Goal: Information Seeking & Learning: Learn about a topic

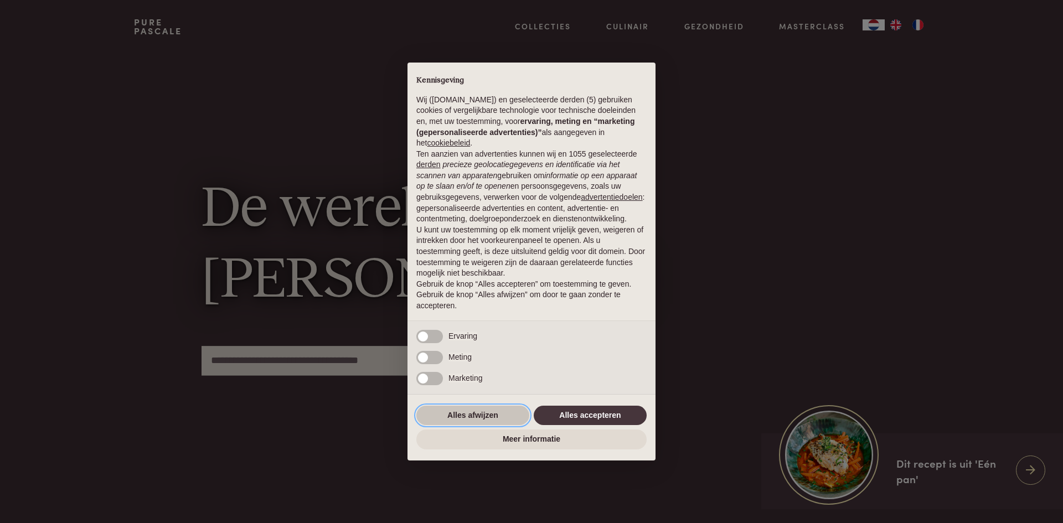
click at [497, 416] on button "Alles afwijzen" at bounding box center [472, 416] width 113 height 20
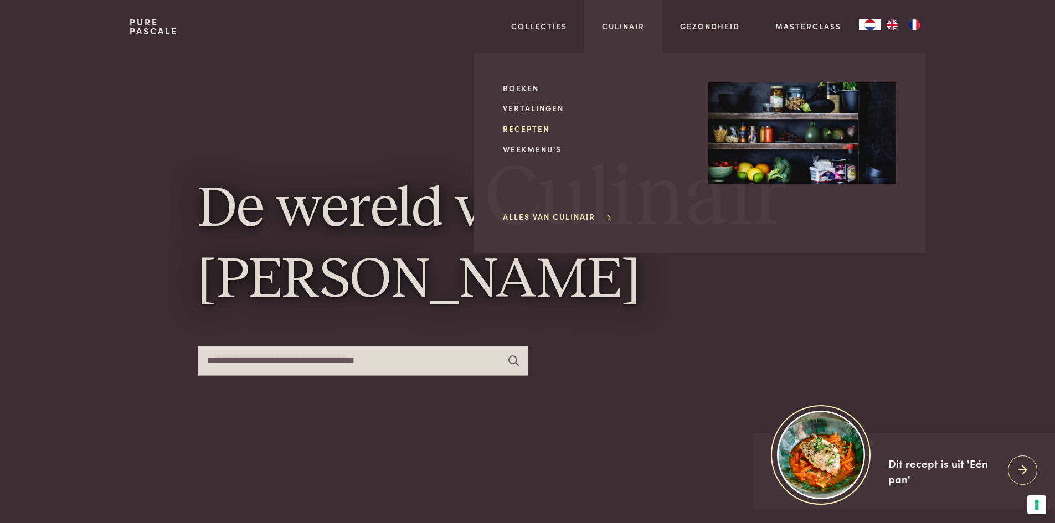
click at [534, 125] on link "Recepten" at bounding box center [597, 129] width 188 height 12
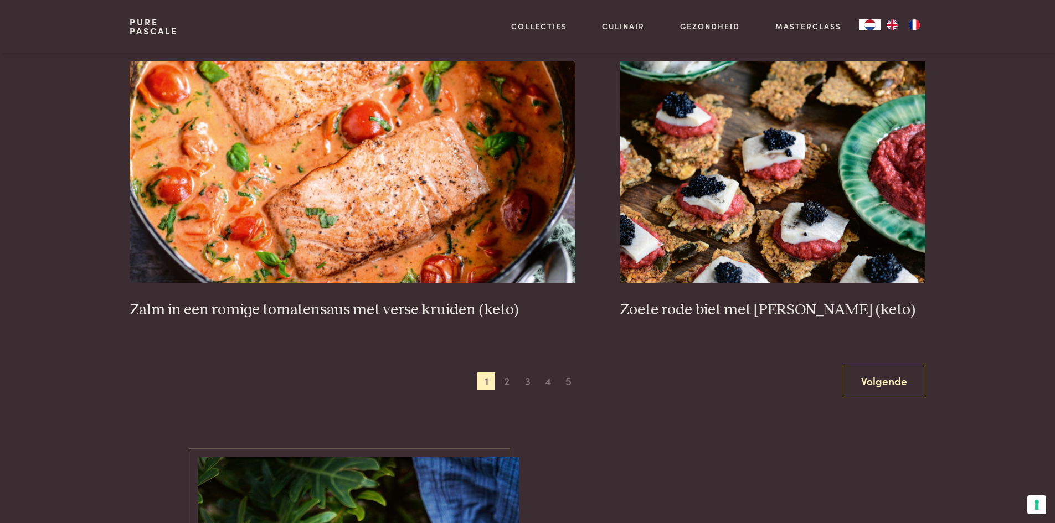
scroll to position [1994, 0]
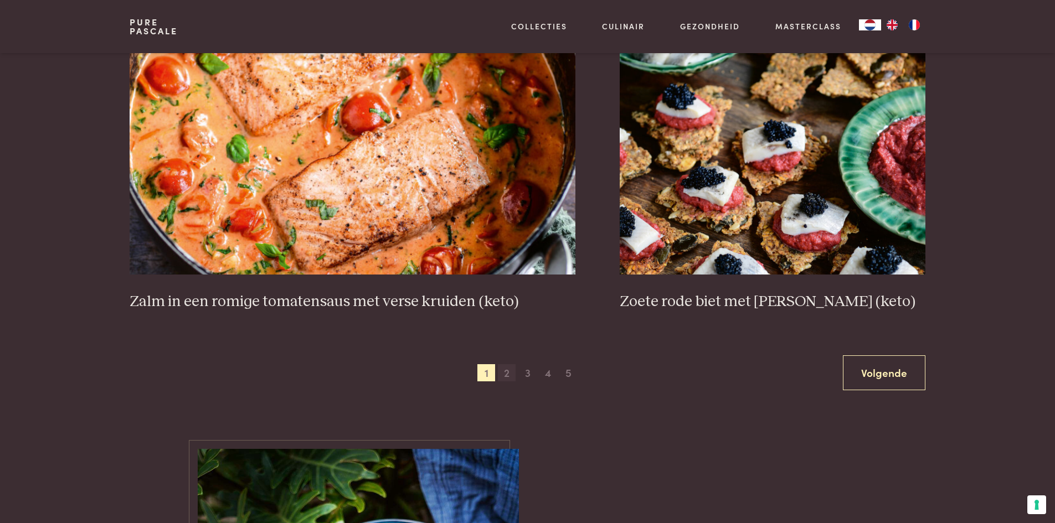
click at [506, 373] on span "2" at bounding box center [507, 373] width 18 height 18
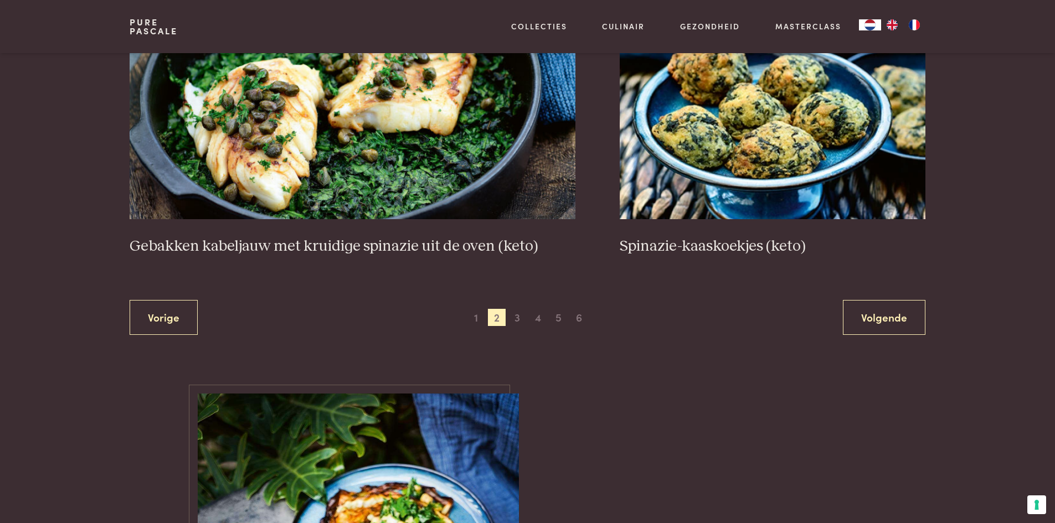
scroll to position [2082, 0]
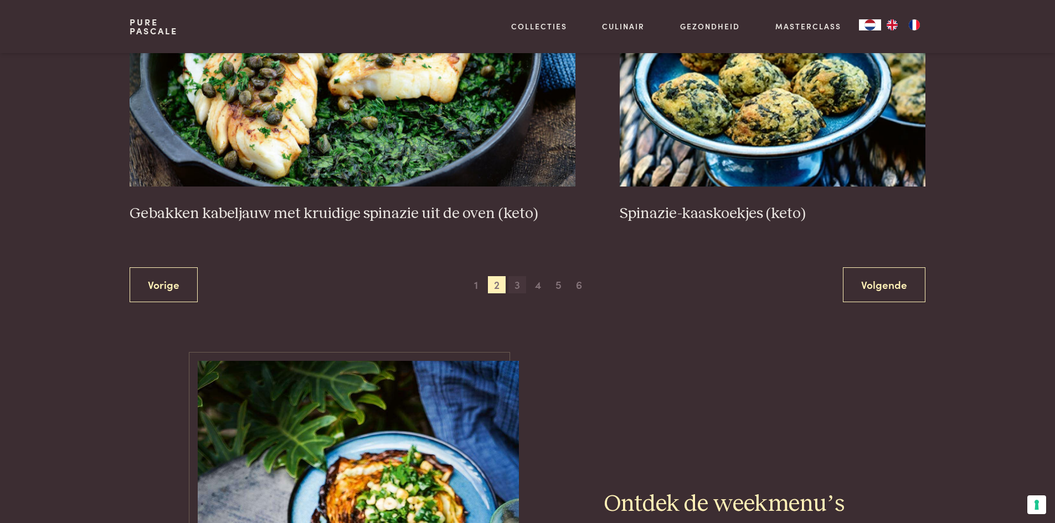
click at [518, 287] on span "3" at bounding box center [517, 285] width 18 height 18
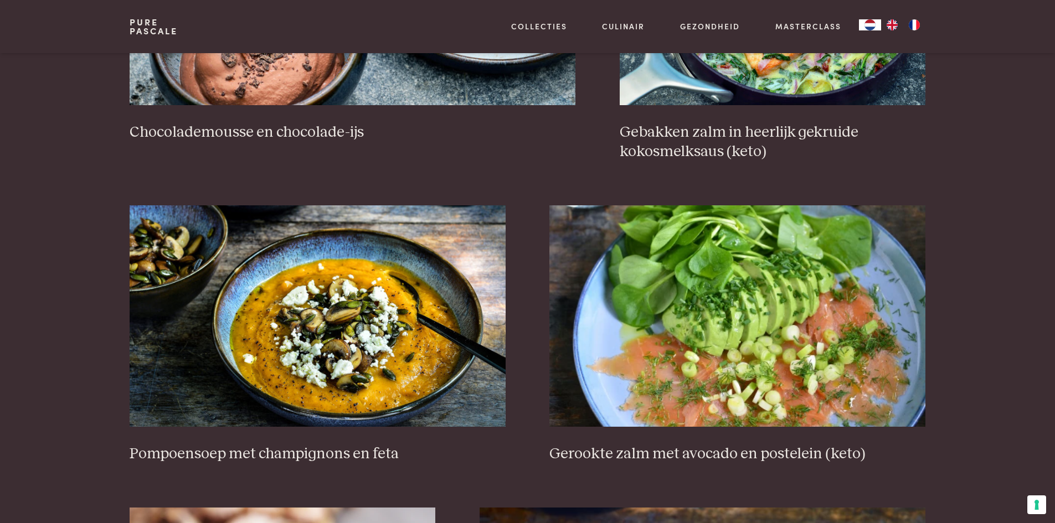
scroll to position [1362, 0]
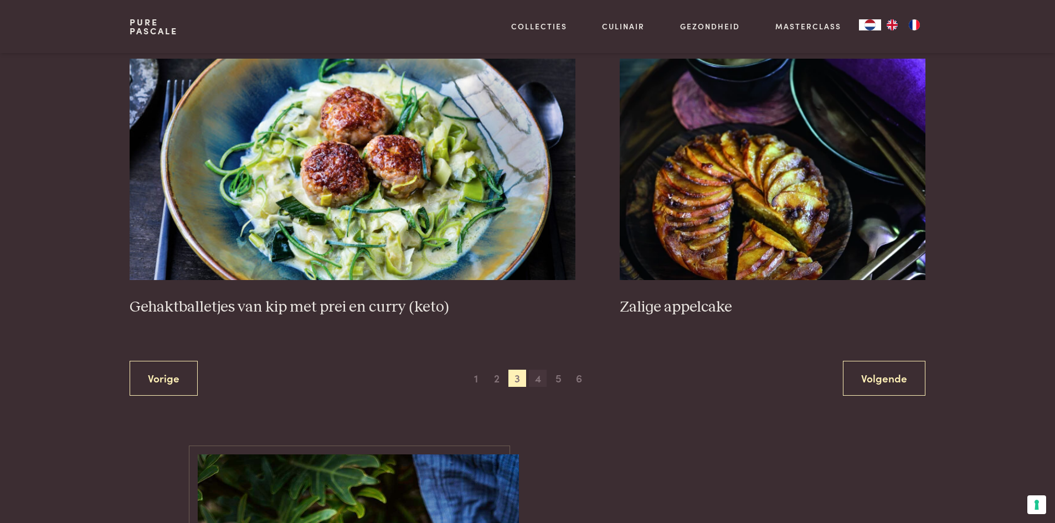
click at [541, 380] on span "4" at bounding box center [538, 379] width 18 height 18
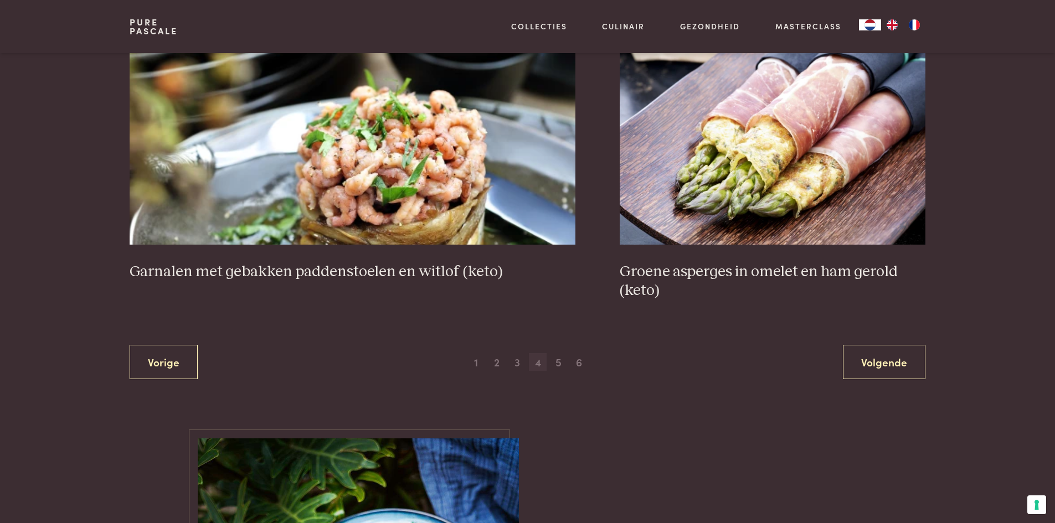
scroll to position [2026, 0]
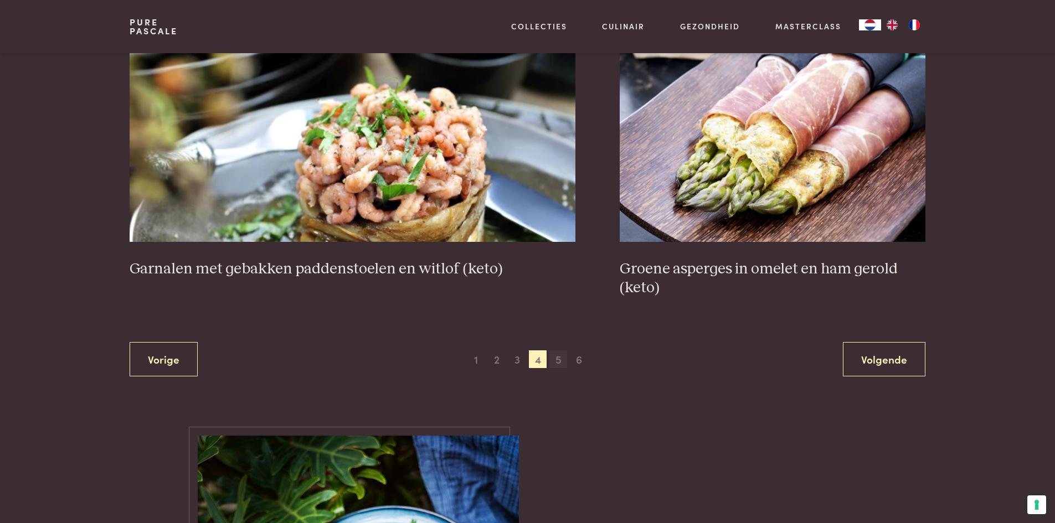
click at [559, 363] on span "5" at bounding box center [558, 360] width 18 height 18
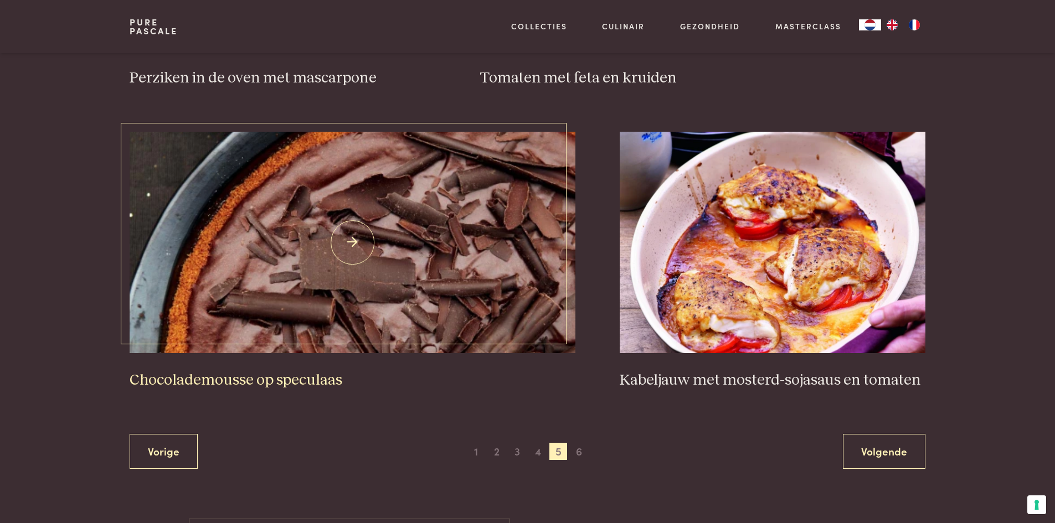
scroll to position [1916, 0]
click at [582, 450] on span "6" at bounding box center [579, 451] width 18 height 18
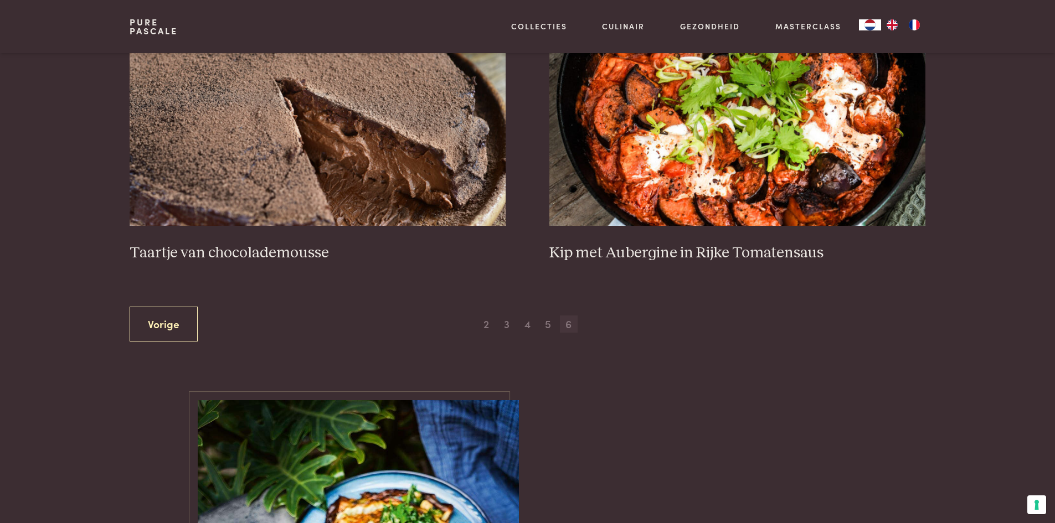
scroll to position [476, 0]
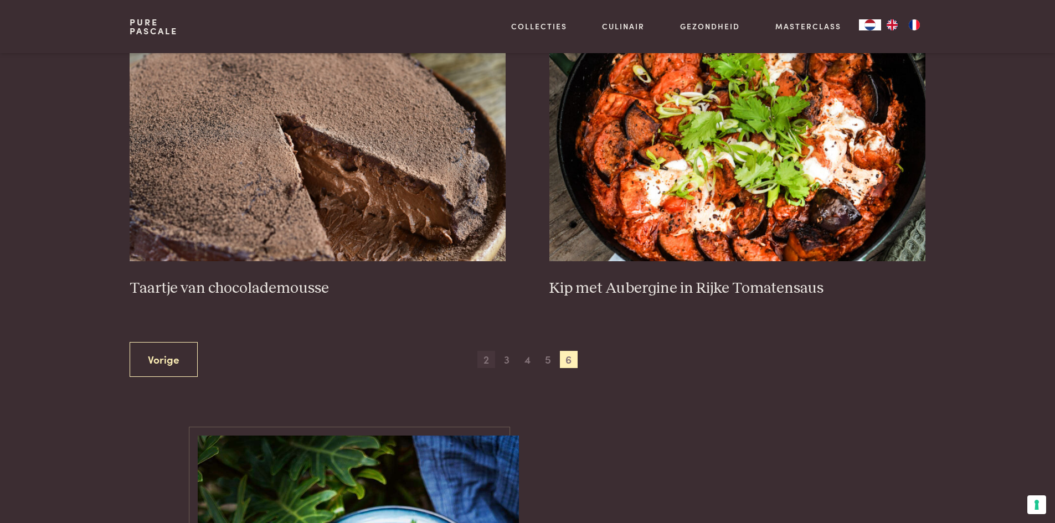
click at [488, 362] on span "2" at bounding box center [486, 360] width 18 height 18
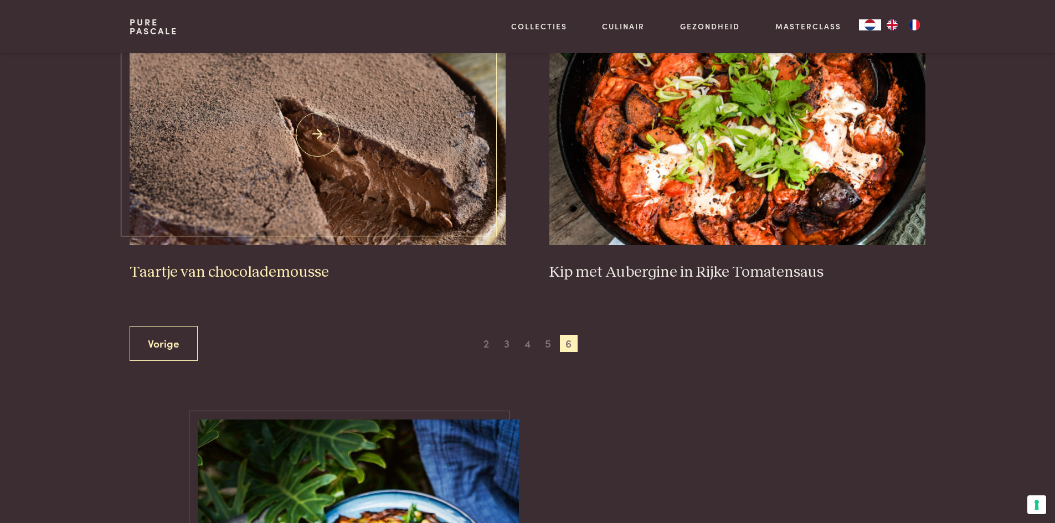
scroll to position [531, 0]
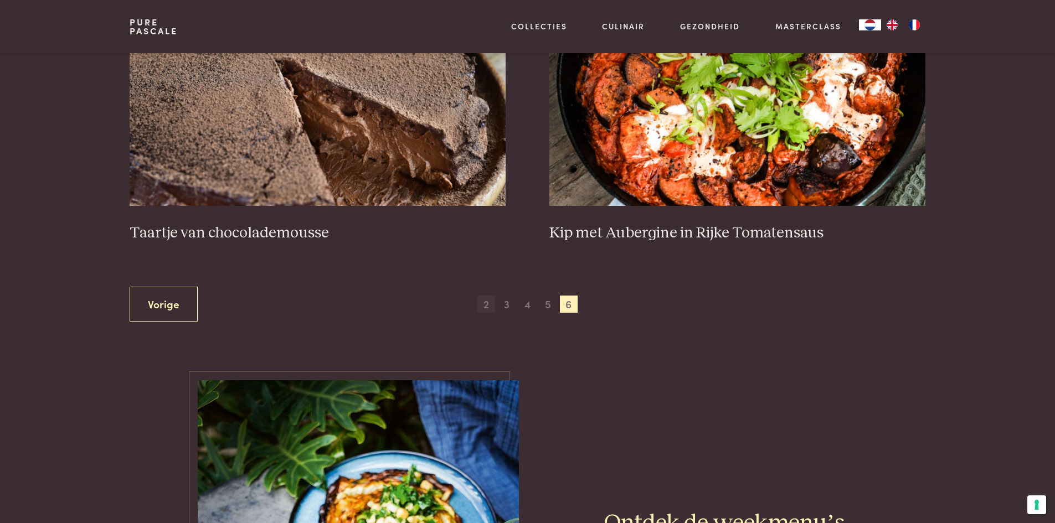
click at [485, 307] on span "2" at bounding box center [486, 305] width 18 height 18
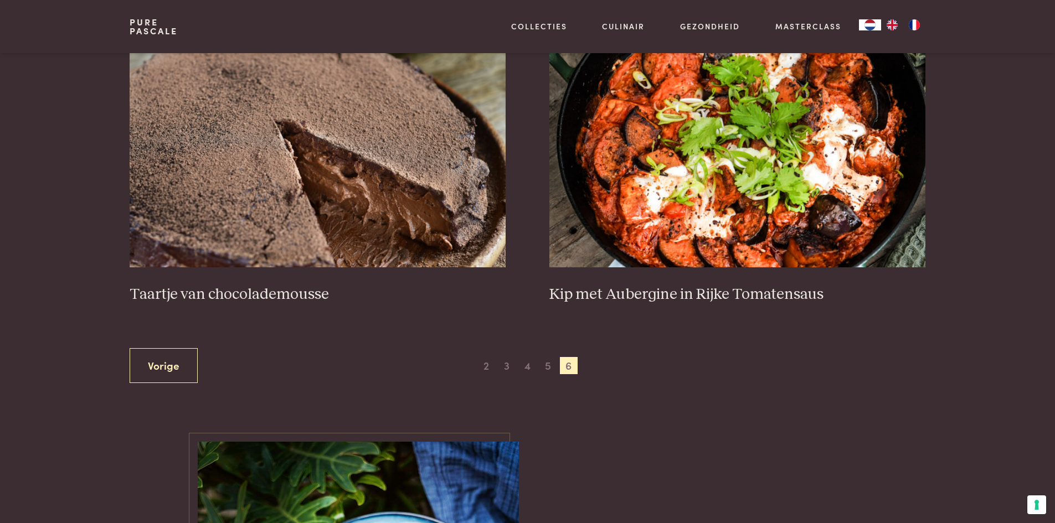
scroll to position [476, 0]
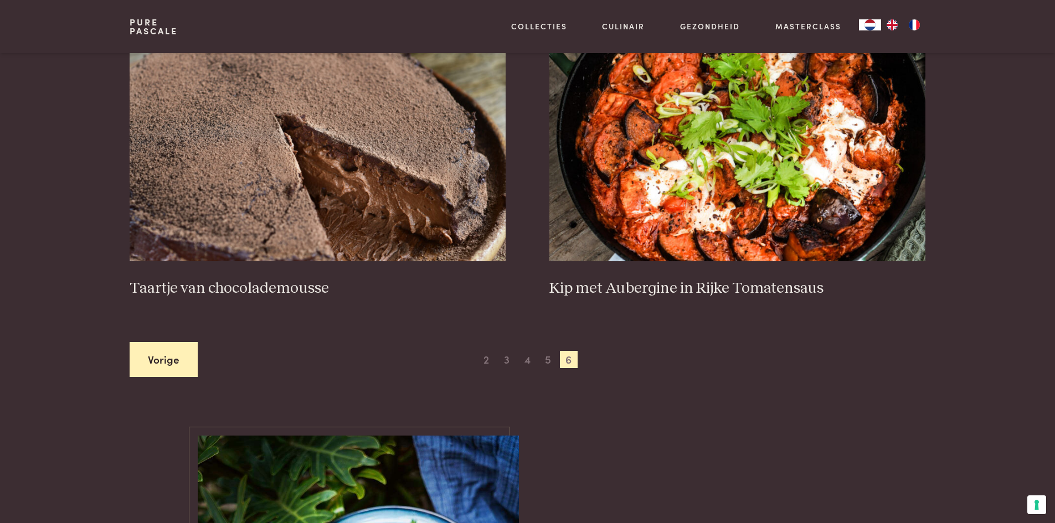
click at [147, 357] on link "Vorige" at bounding box center [164, 359] width 68 height 35
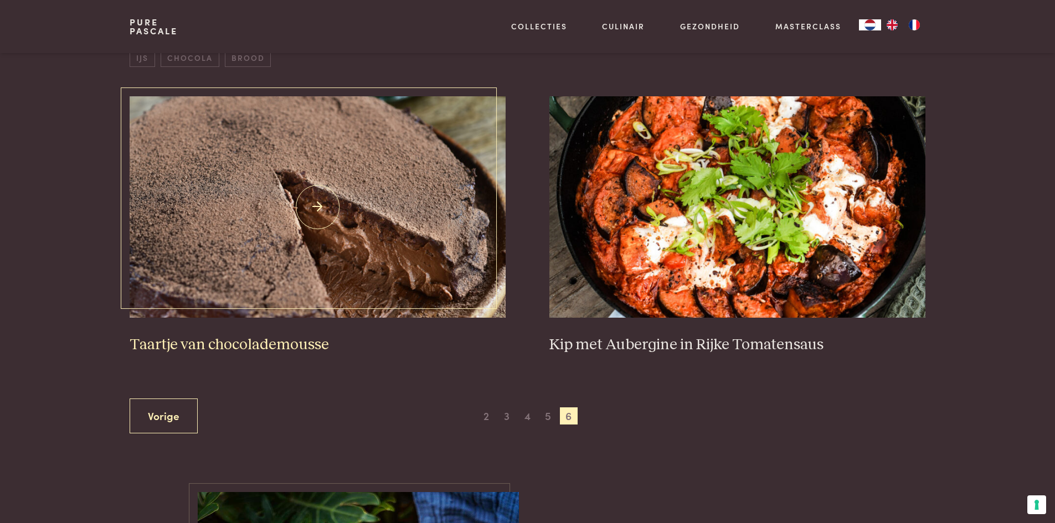
scroll to position [420, 0]
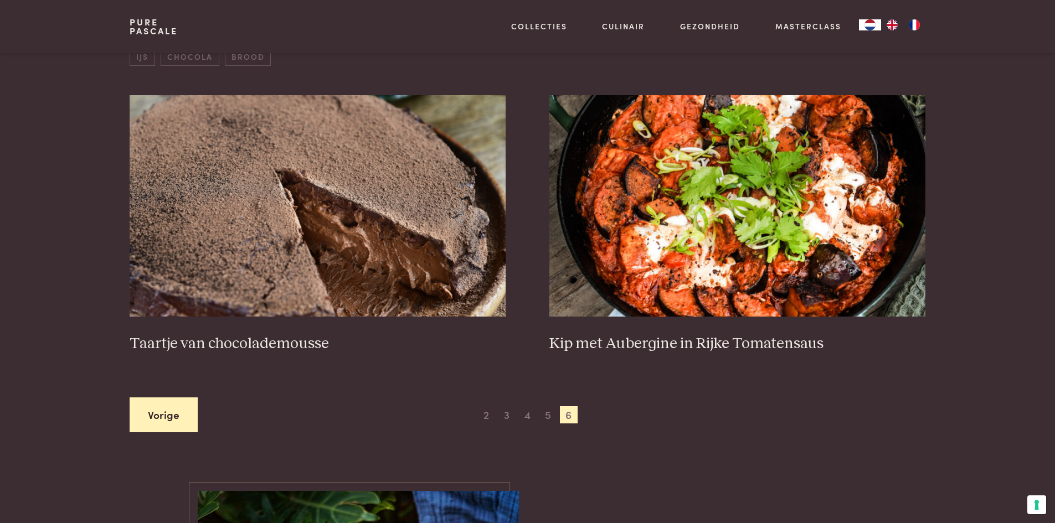
click at [172, 405] on link "Vorige" at bounding box center [164, 415] width 68 height 35
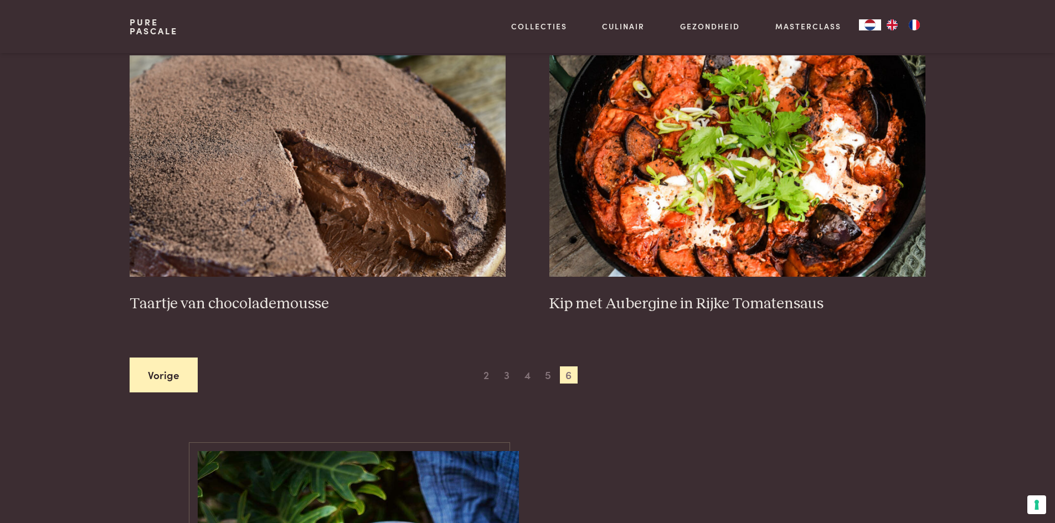
scroll to position [476, 0]
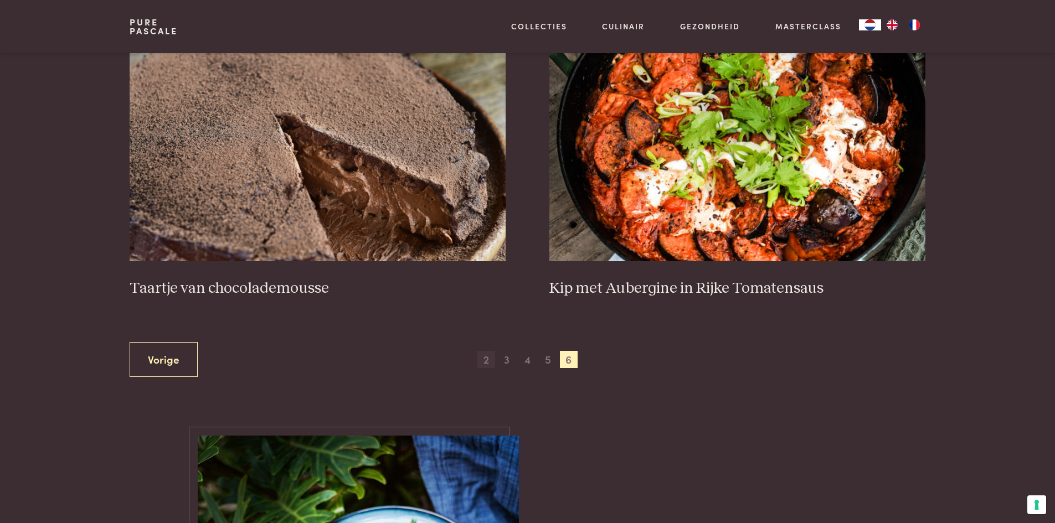
click at [482, 363] on span "2" at bounding box center [486, 360] width 18 height 18
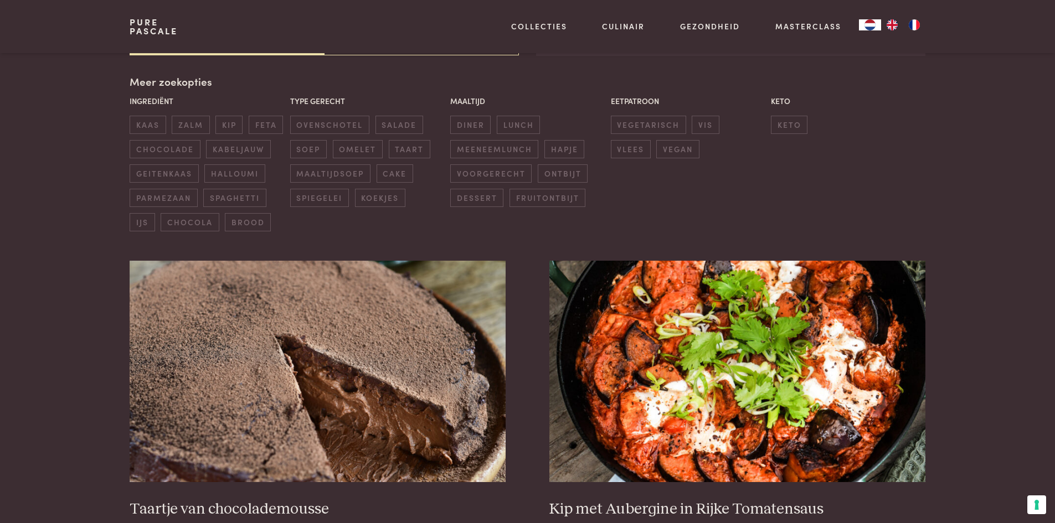
scroll to position [254, 0]
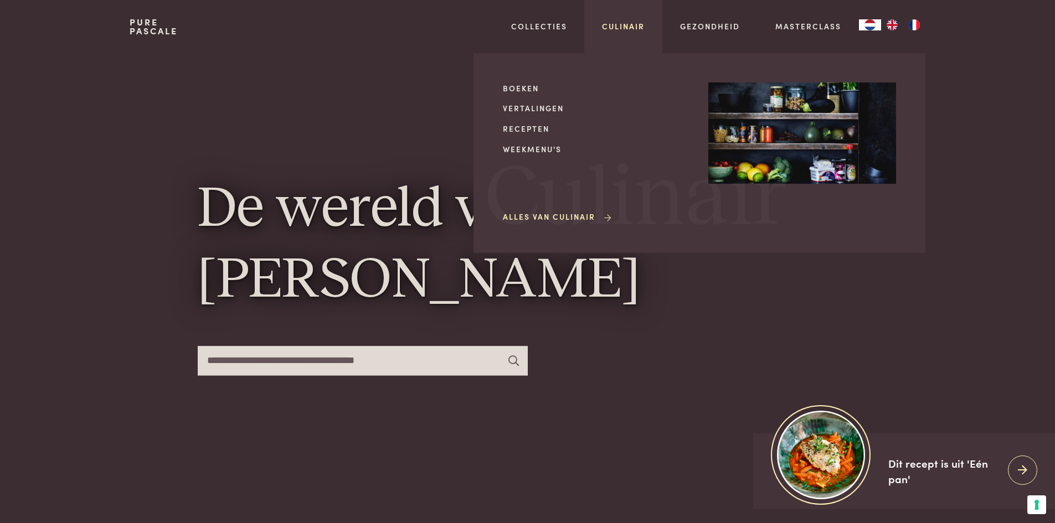
click at [625, 22] on link "Culinair" at bounding box center [623, 26] width 43 height 12
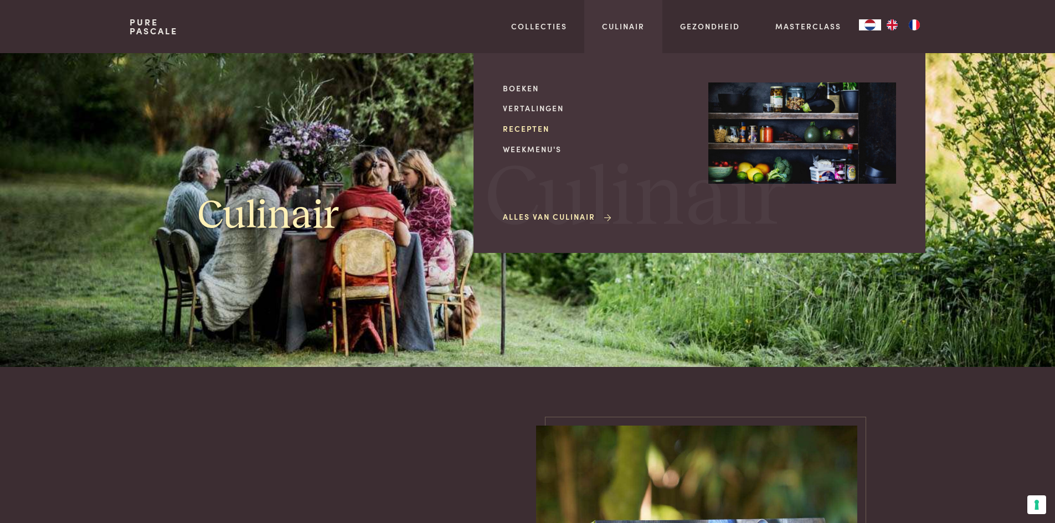
click at [528, 128] on link "Recepten" at bounding box center [597, 129] width 188 height 12
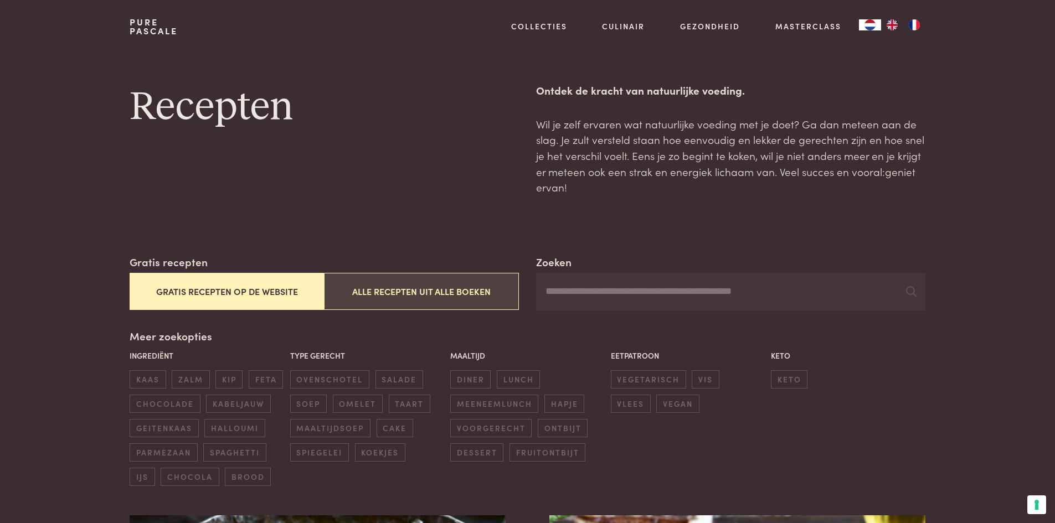
click at [421, 287] on button "Alle recepten uit alle boeken" at bounding box center [421, 291] width 194 height 37
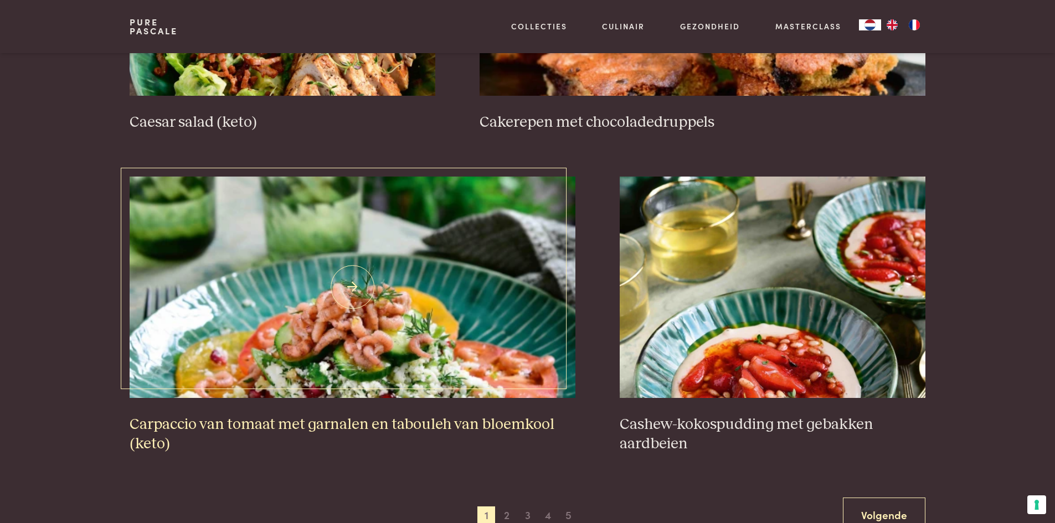
scroll to position [2137, 0]
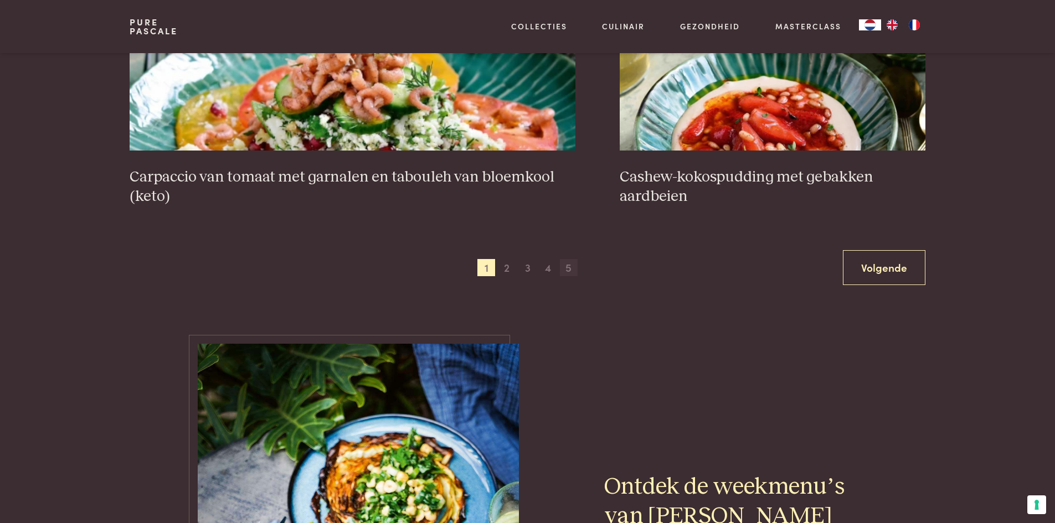
click at [572, 269] on span "5" at bounding box center [569, 268] width 18 height 18
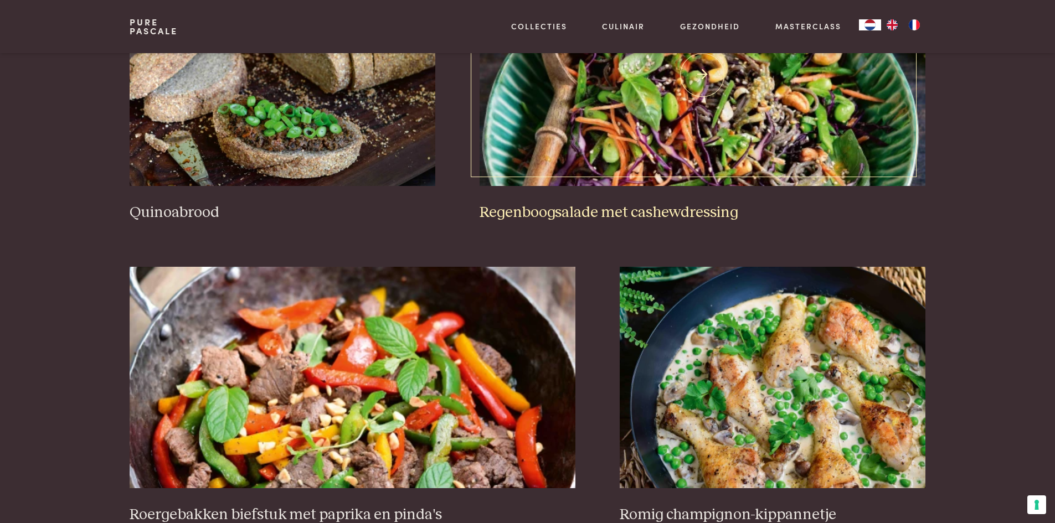
scroll to position [2026, 0]
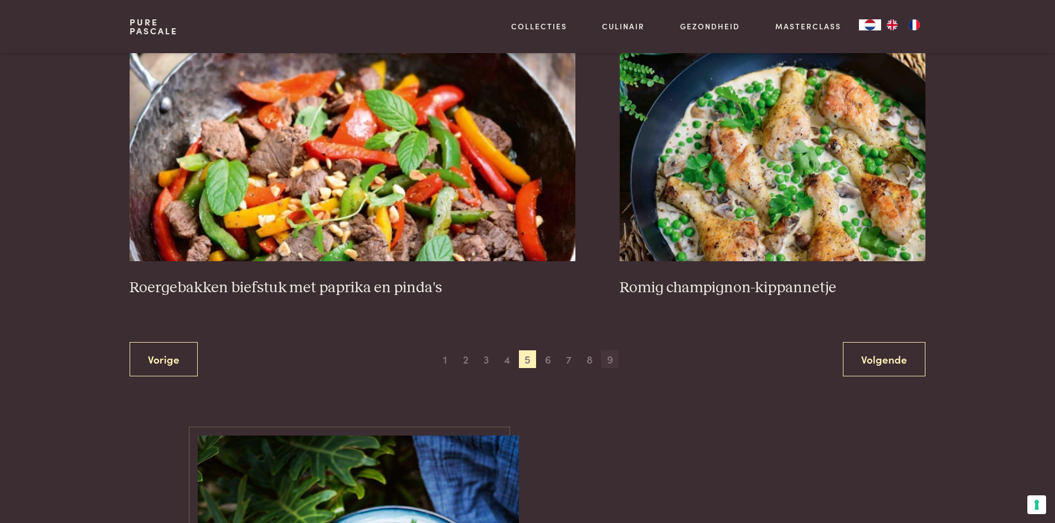
click at [609, 362] on span "9" at bounding box center [610, 360] width 18 height 18
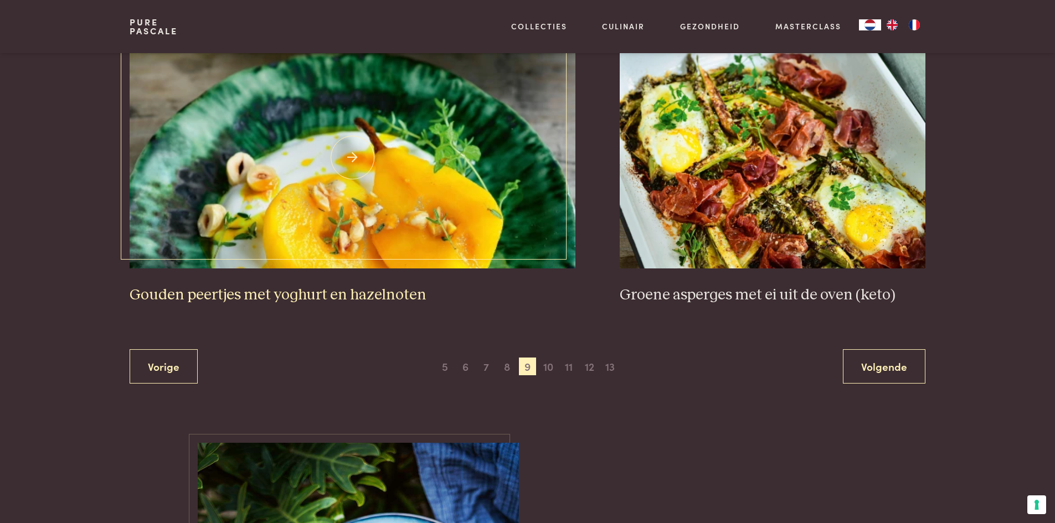
scroll to position [2026, 0]
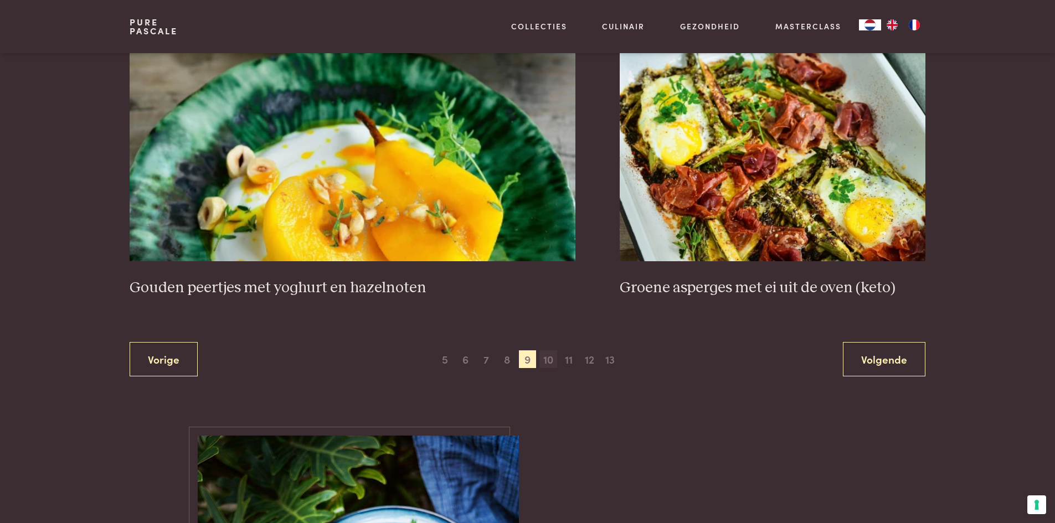
click at [550, 363] on span "10" at bounding box center [548, 360] width 18 height 18
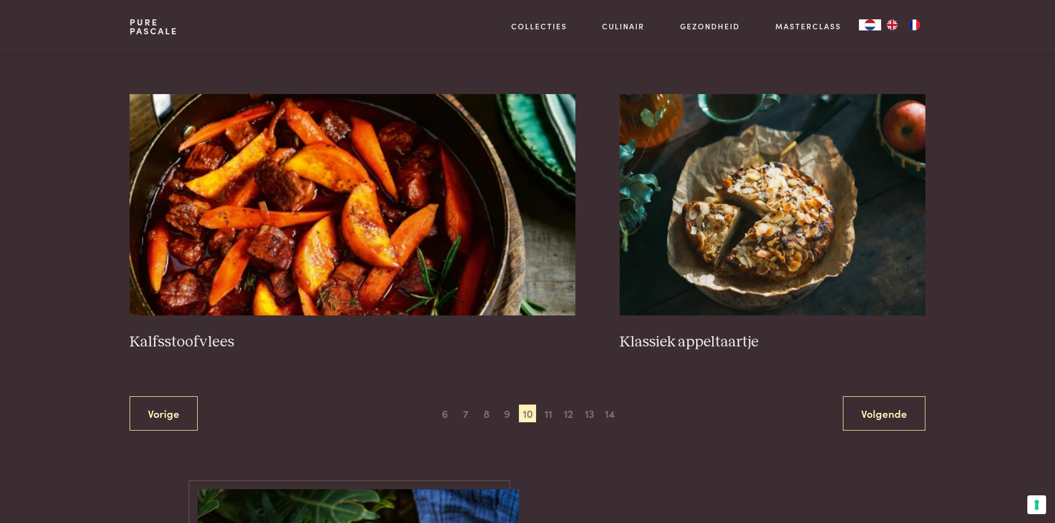
scroll to position [2082, 0]
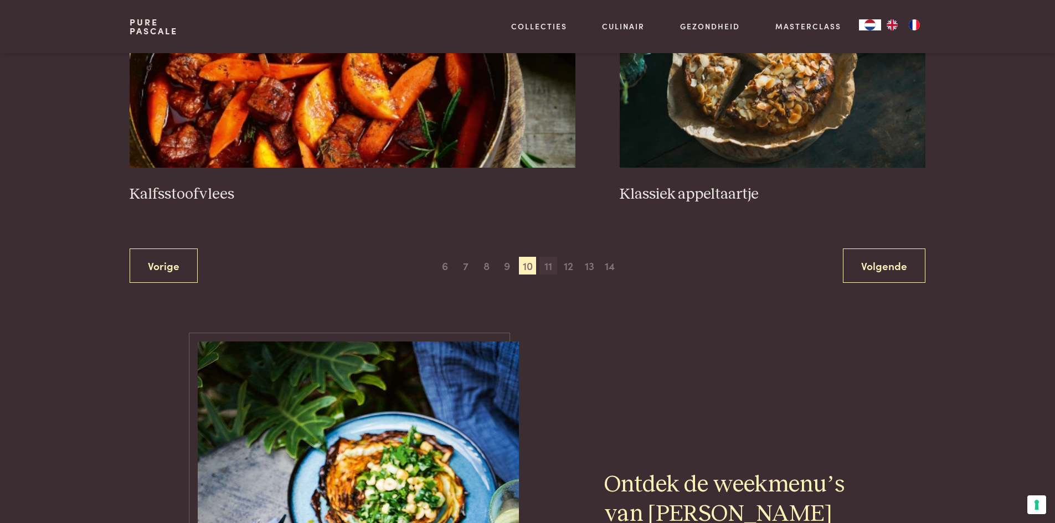
click at [546, 270] on span "11" at bounding box center [548, 266] width 18 height 18
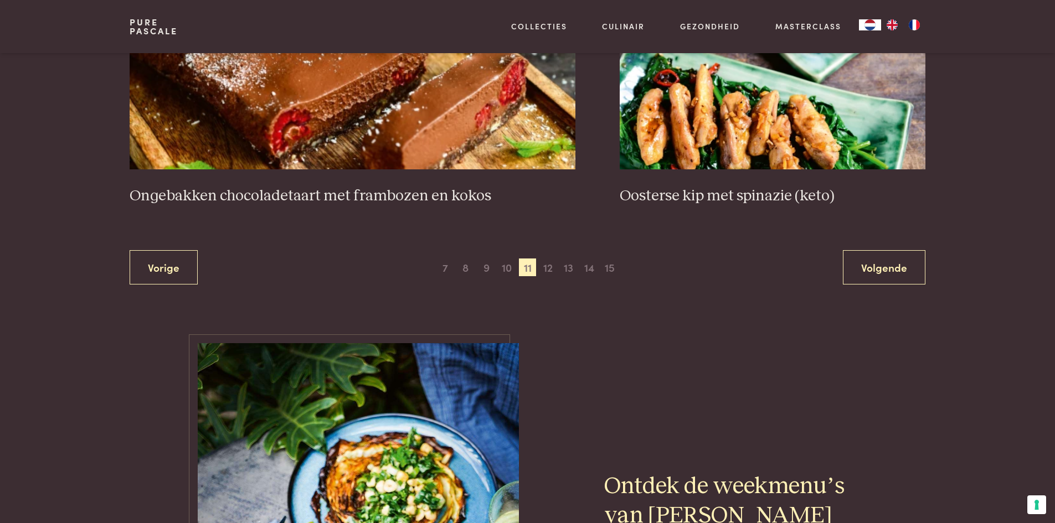
scroll to position [2082, 0]
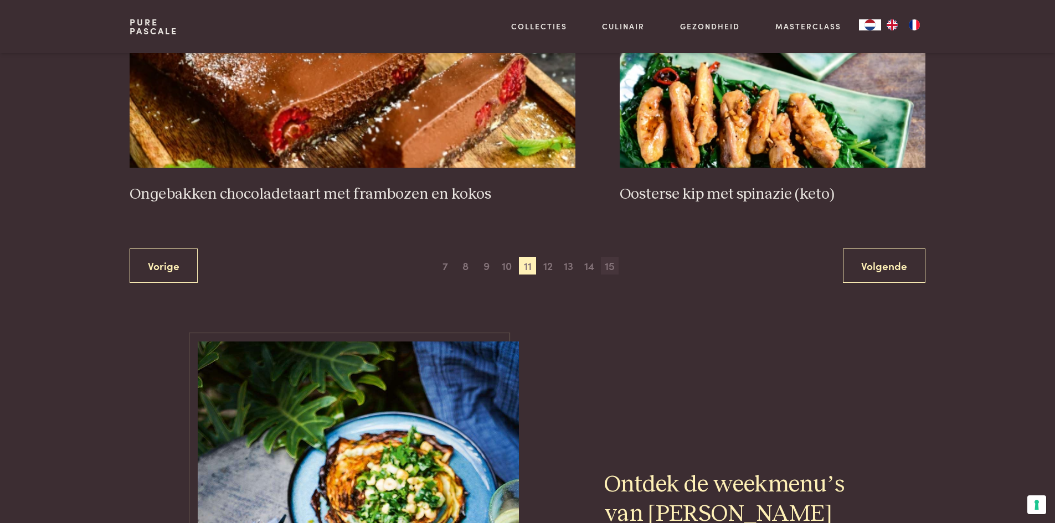
click at [608, 266] on span "15" at bounding box center [610, 266] width 18 height 18
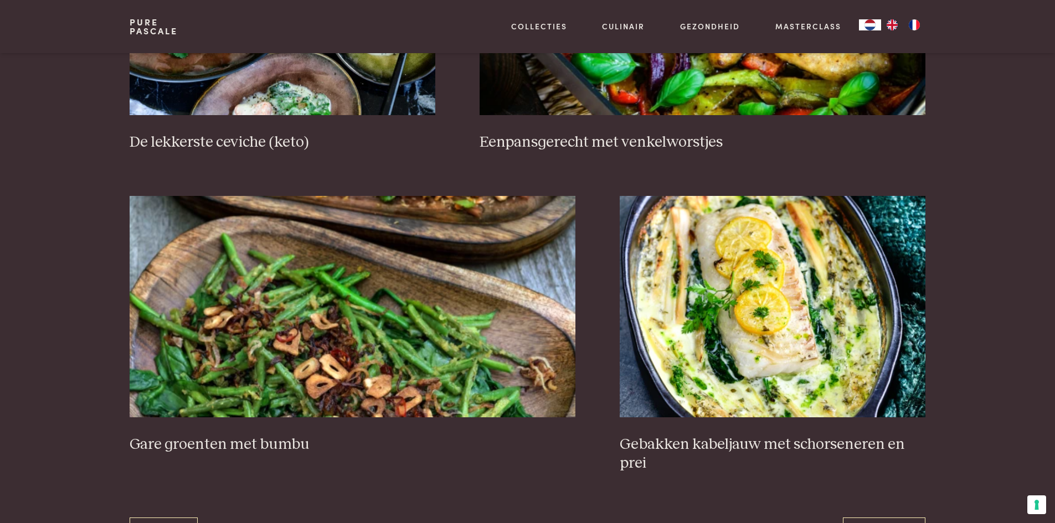
scroll to position [1971, 0]
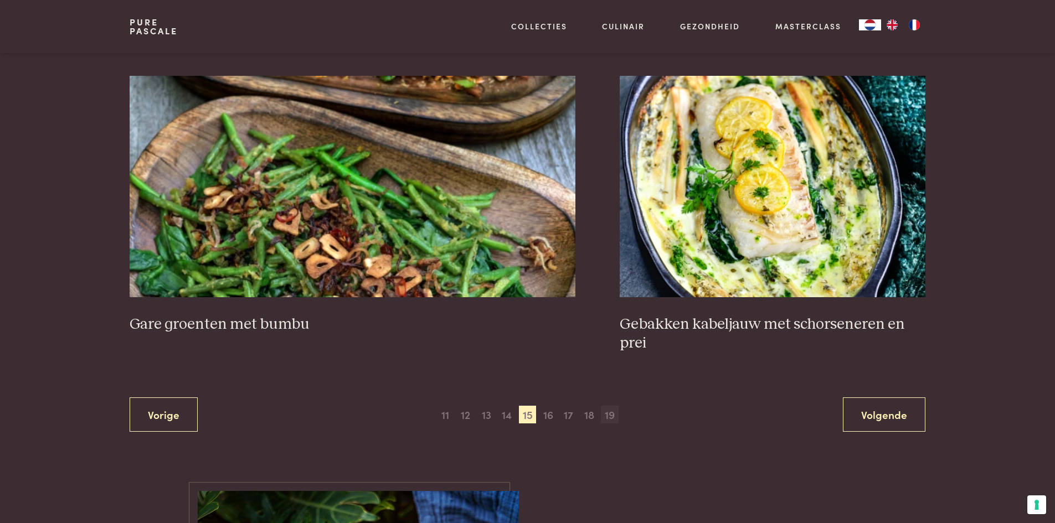
click at [615, 410] on span "19" at bounding box center [610, 415] width 18 height 18
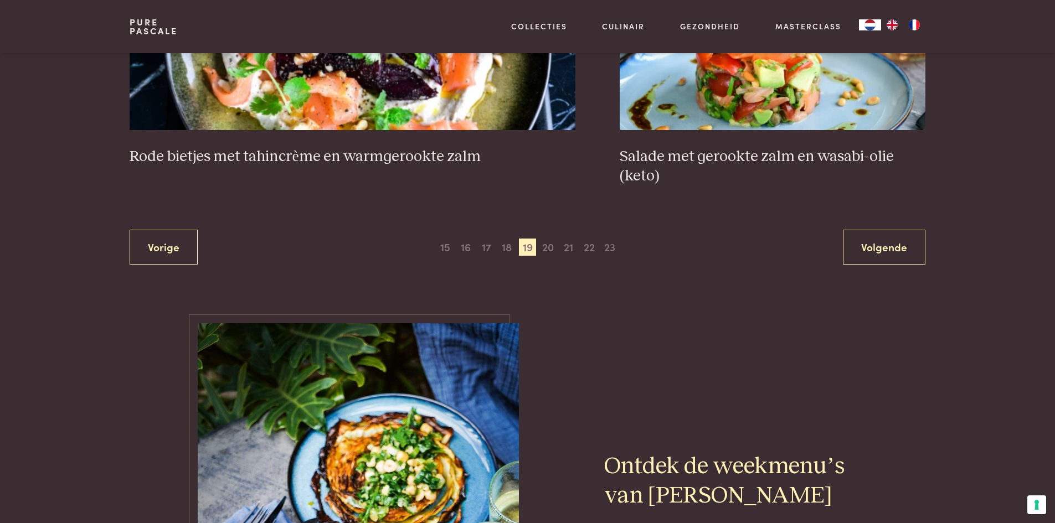
scroll to position [2137, 0]
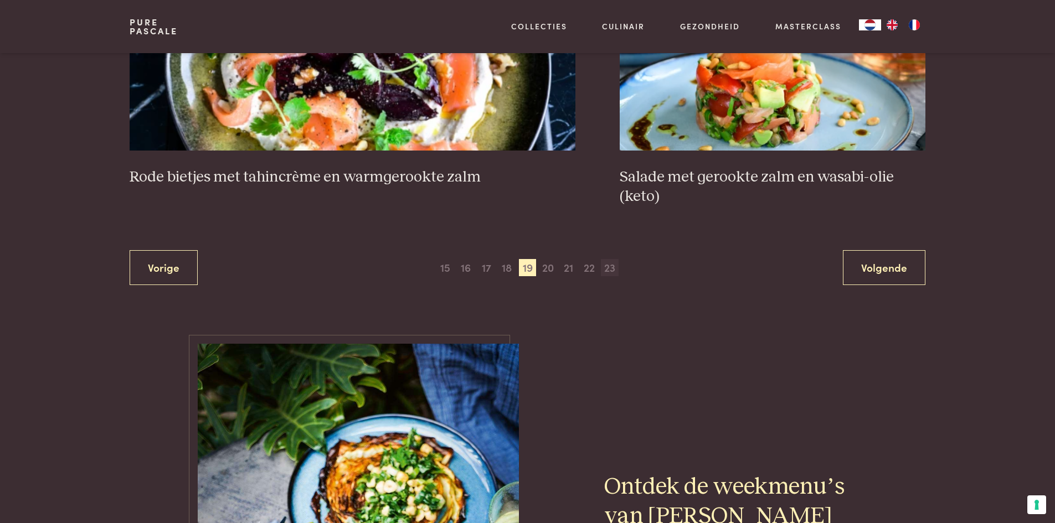
click at [609, 269] on span "23" at bounding box center [610, 268] width 18 height 18
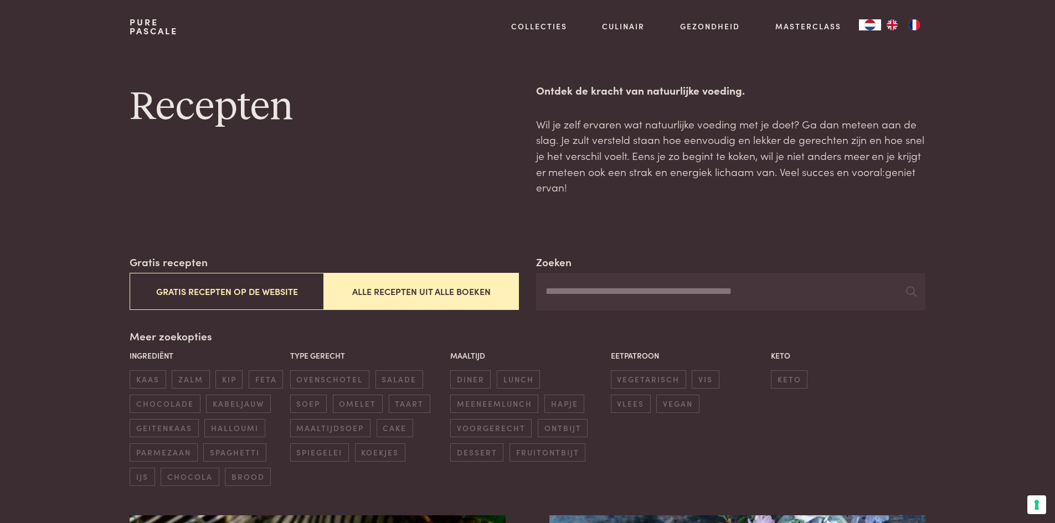
click at [570, 289] on input "Zoeken" at bounding box center [730, 292] width 389 height 38
type input "******"
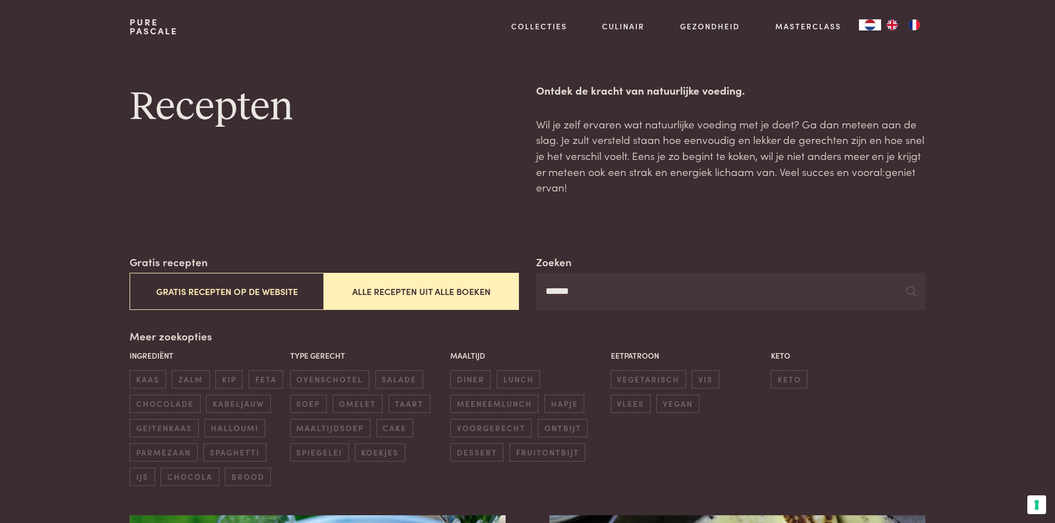
click at [450, 292] on button "Alle recepten uit alle boeken" at bounding box center [421, 291] width 194 height 37
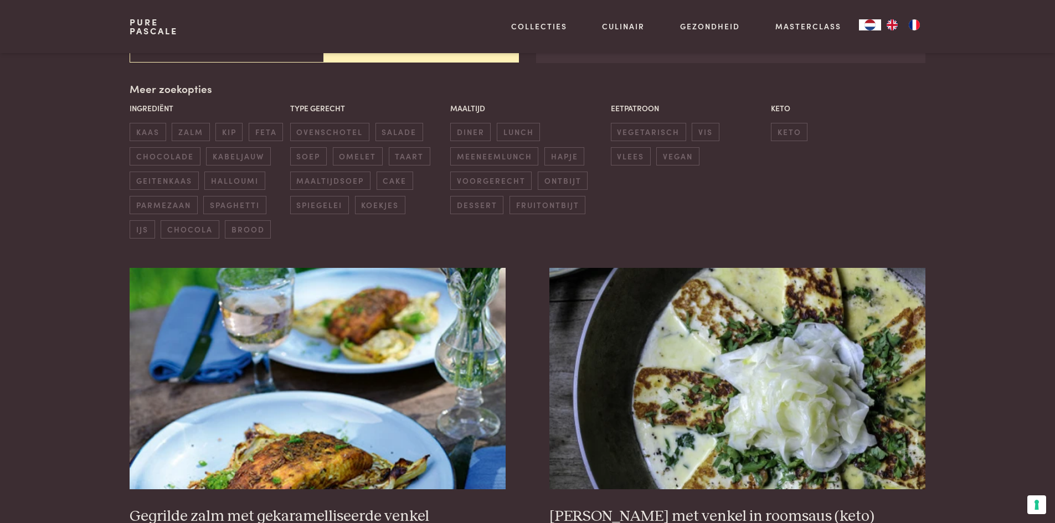
scroll to position [254, 0]
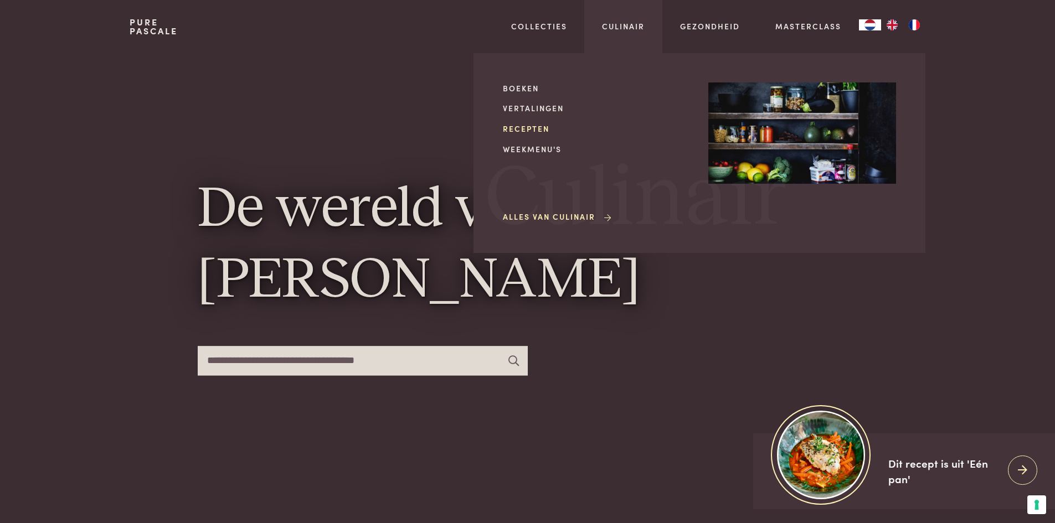
click at [534, 125] on link "Recepten" at bounding box center [597, 129] width 188 height 12
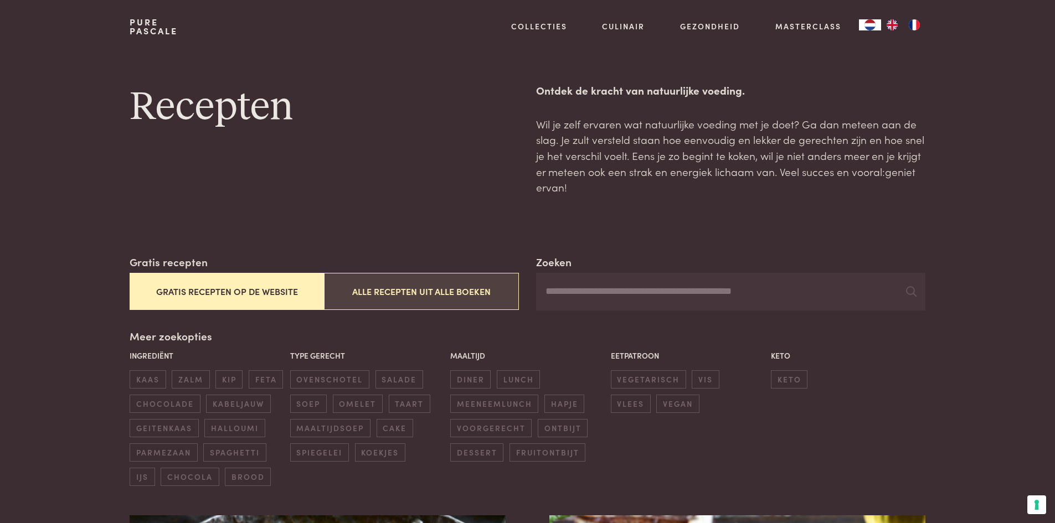
click at [402, 294] on button "Alle recepten uit alle boeken" at bounding box center [421, 291] width 194 height 37
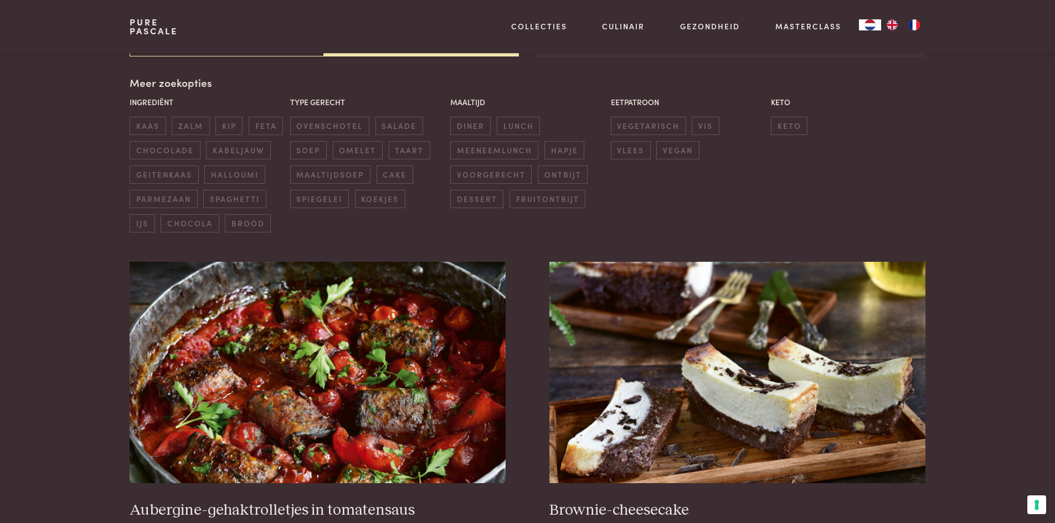
scroll to position [254, 0]
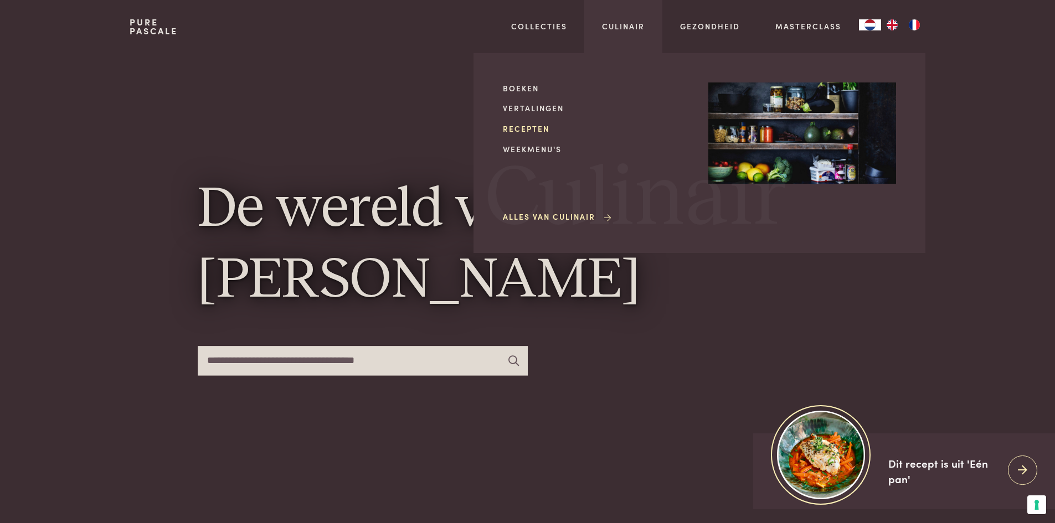
click at [524, 127] on link "Recepten" at bounding box center [597, 129] width 188 height 12
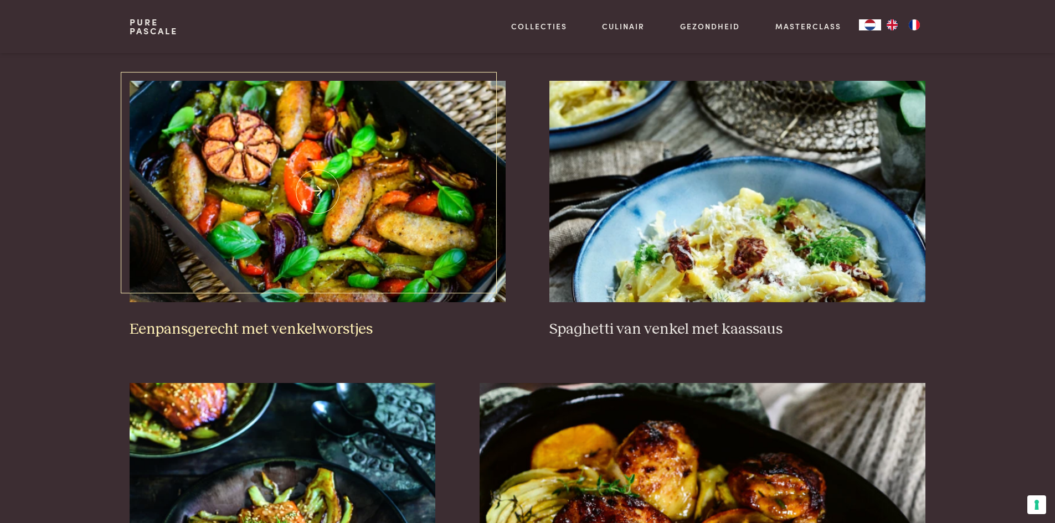
scroll to position [1551, 0]
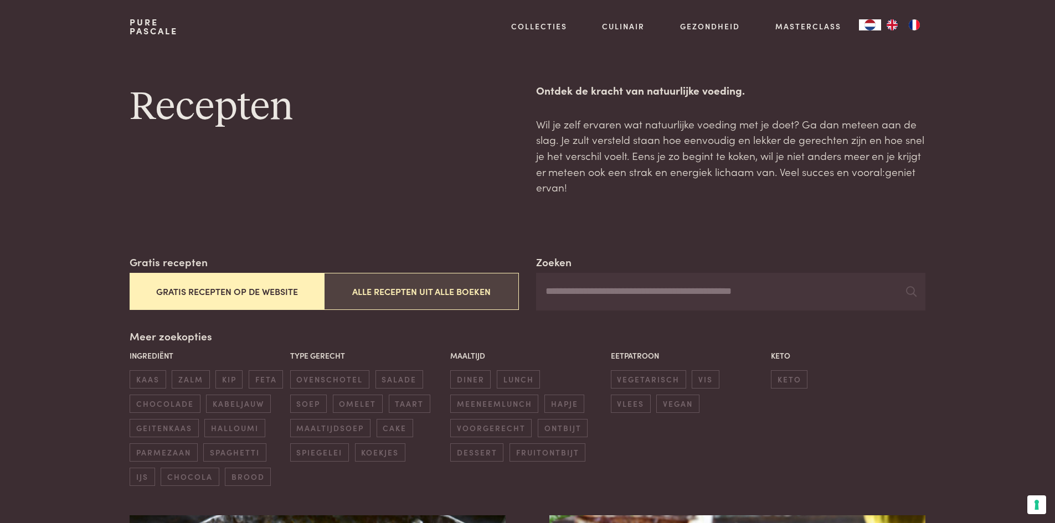
click at [446, 291] on button "Alle recepten uit alle boeken" at bounding box center [421, 291] width 194 height 37
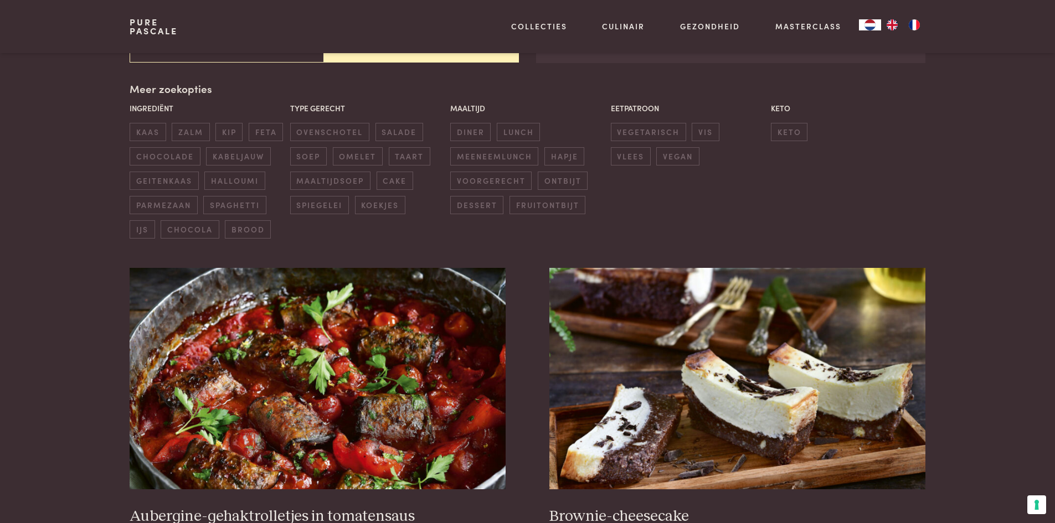
scroll to position [254, 0]
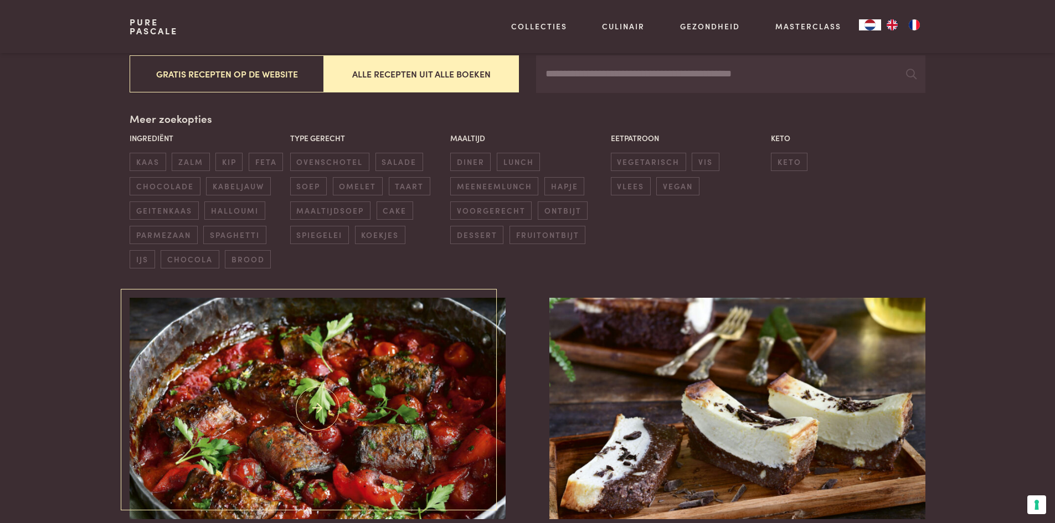
scroll to position [222, 0]
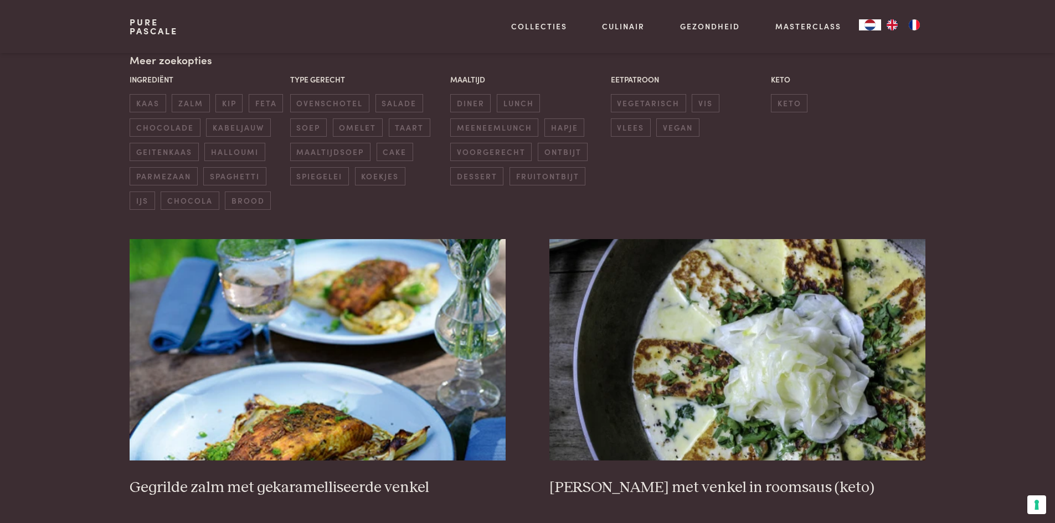
scroll to position [277, 0]
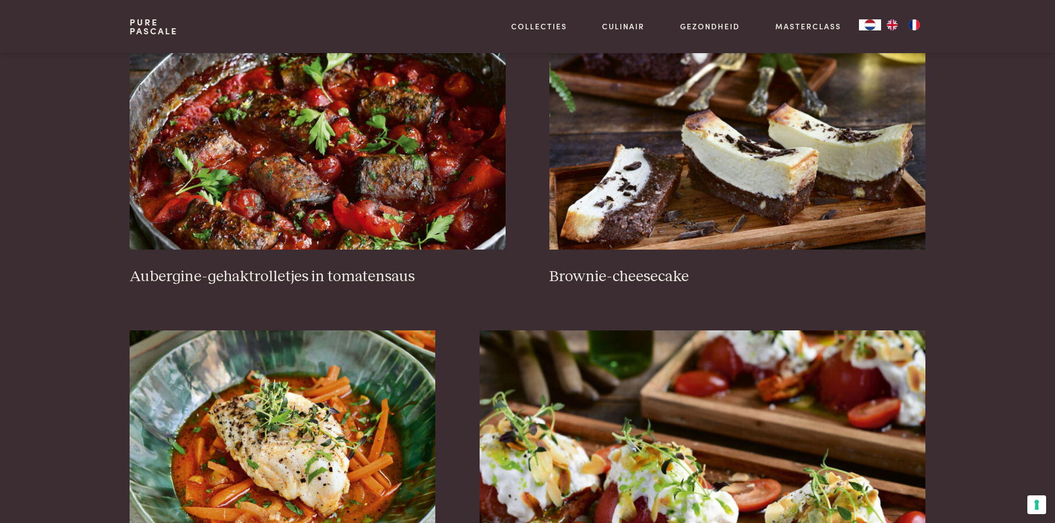
scroll to position [166, 0]
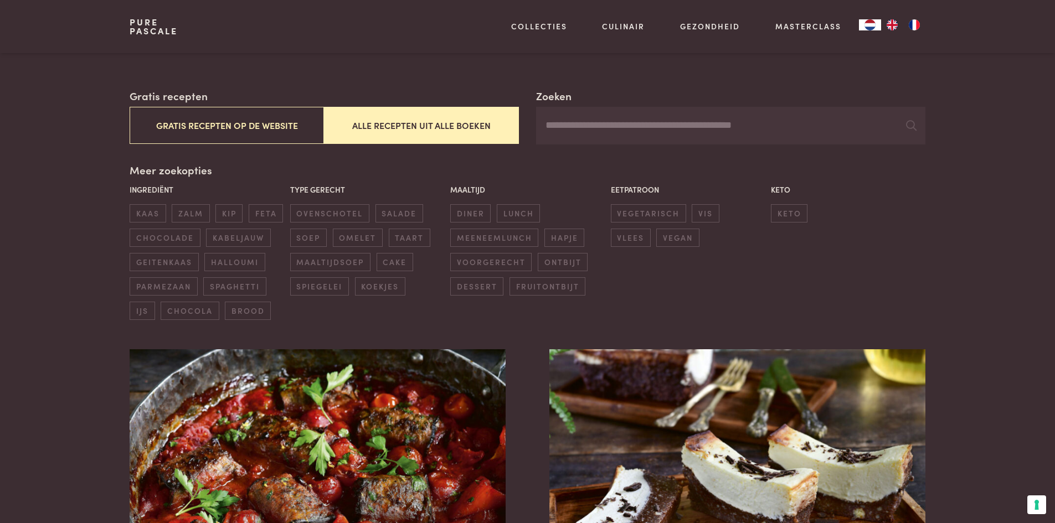
click at [442, 128] on button "Alle recepten uit alle boeken" at bounding box center [421, 125] width 194 height 37
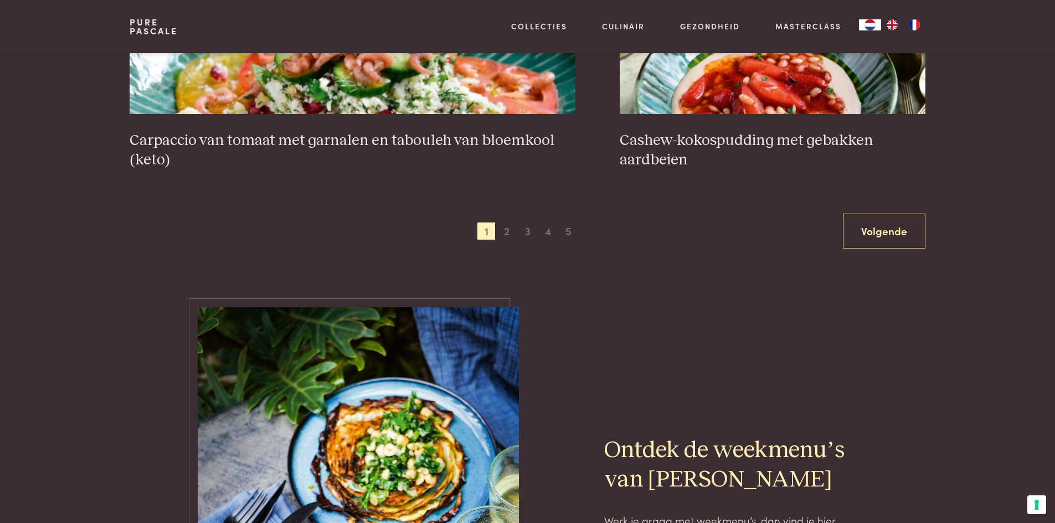
scroll to position [2082, 0]
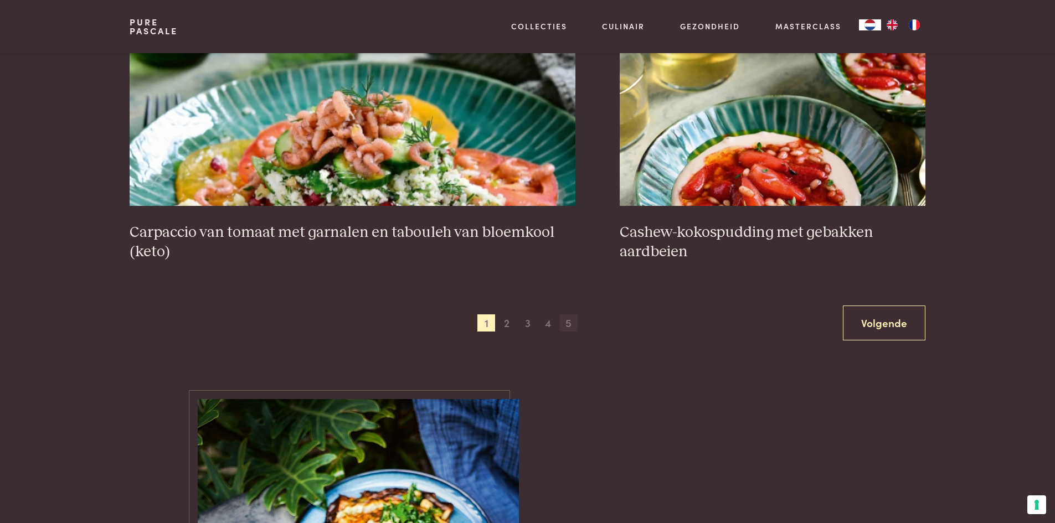
click at [571, 324] on span "5" at bounding box center [569, 324] width 18 height 18
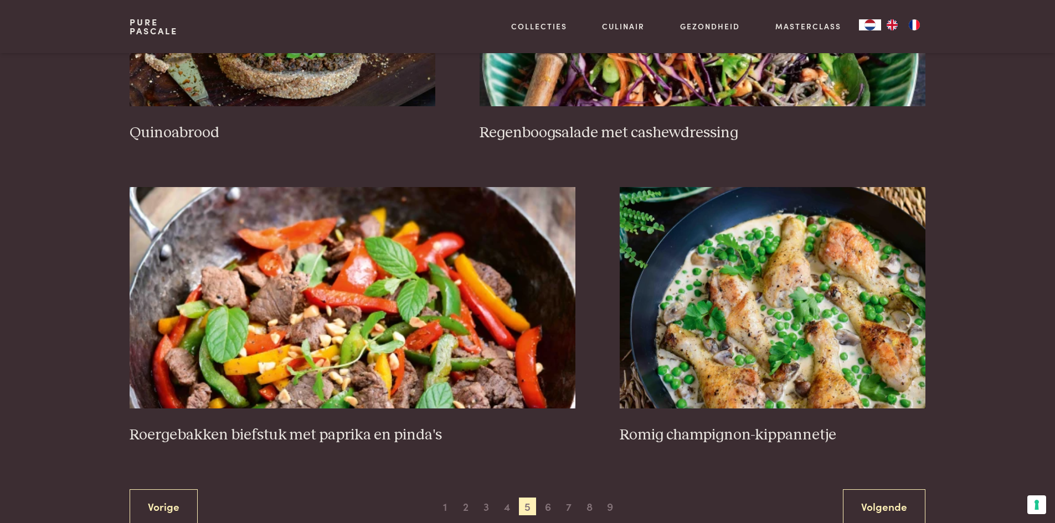
scroll to position [2082, 0]
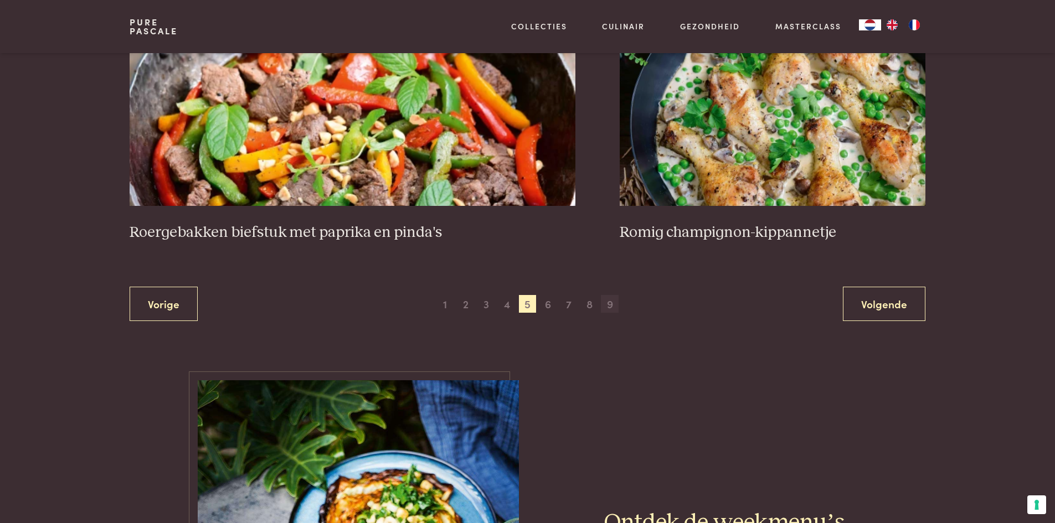
click at [609, 308] on span "9" at bounding box center [610, 304] width 18 height 18
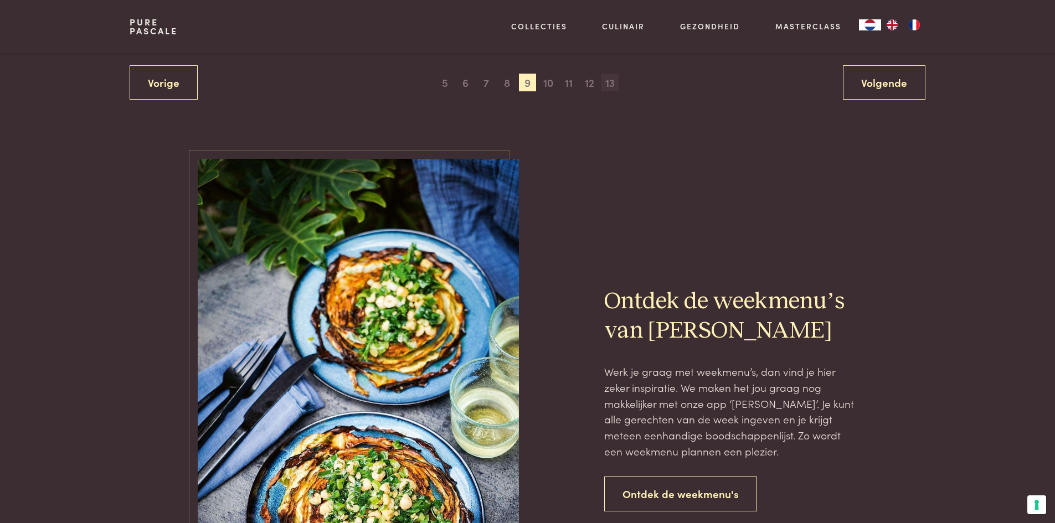
click at [613, 87] on span "13" at bounding box center [610, 83] width 18 height 18
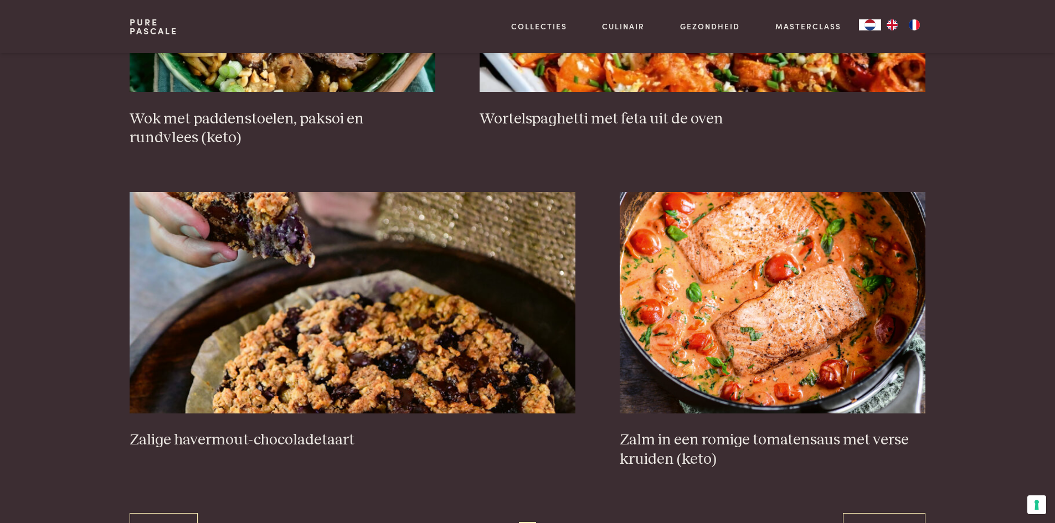
scroll to position [2137, 0]
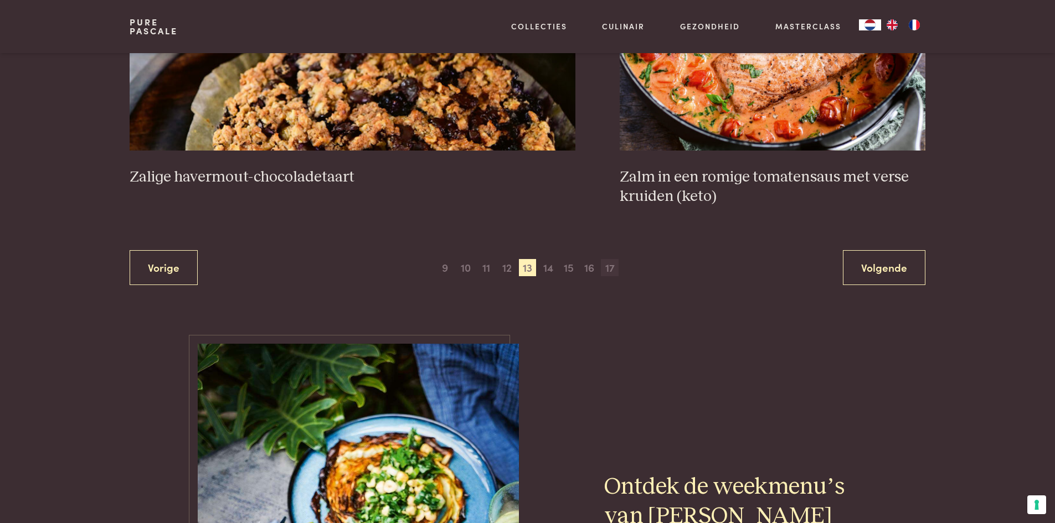
click at [611, 270] on span "17" at bounding box center [610, 268] width 18 height 18
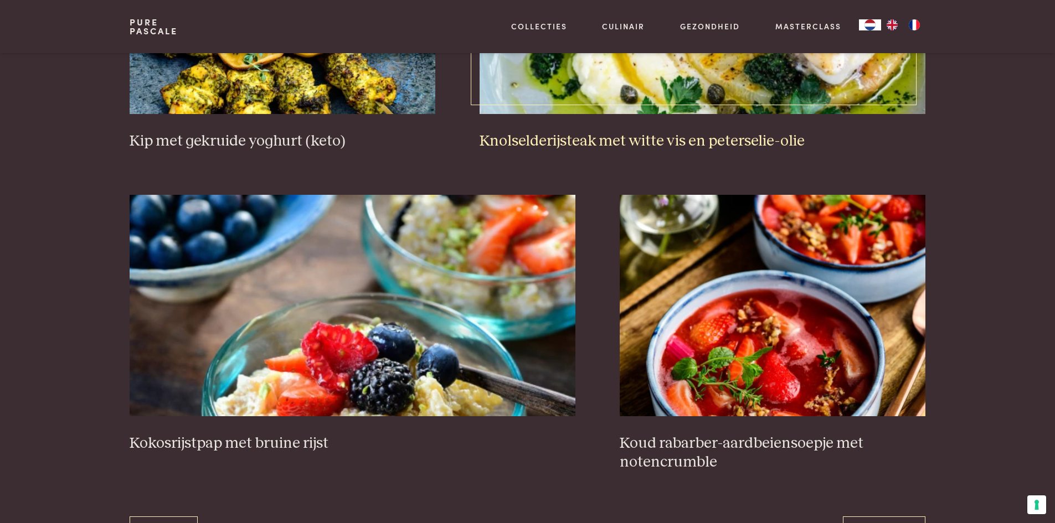
scroll to position [1971, 0]
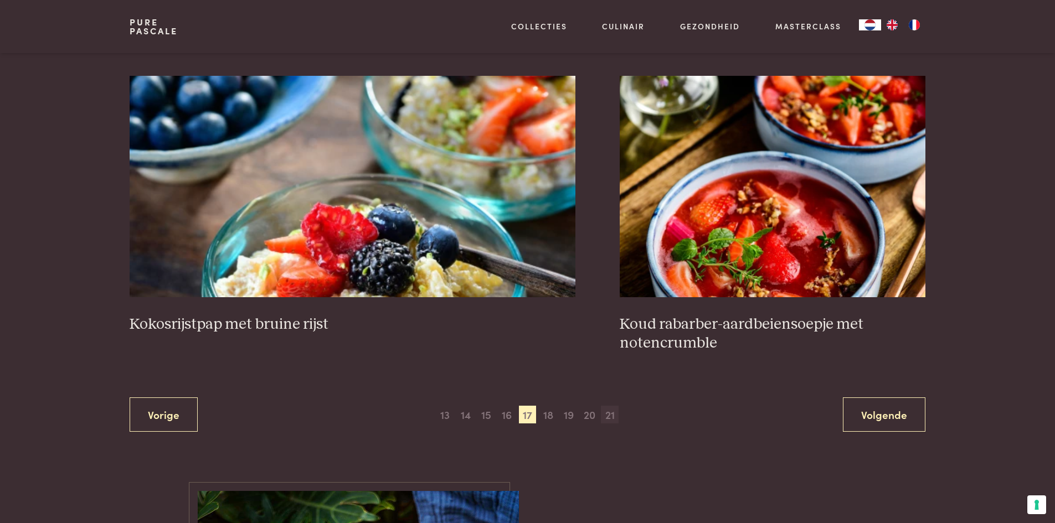
click at [606, 413] on span "21" at bounding box center [610, 415] width 18 height 18
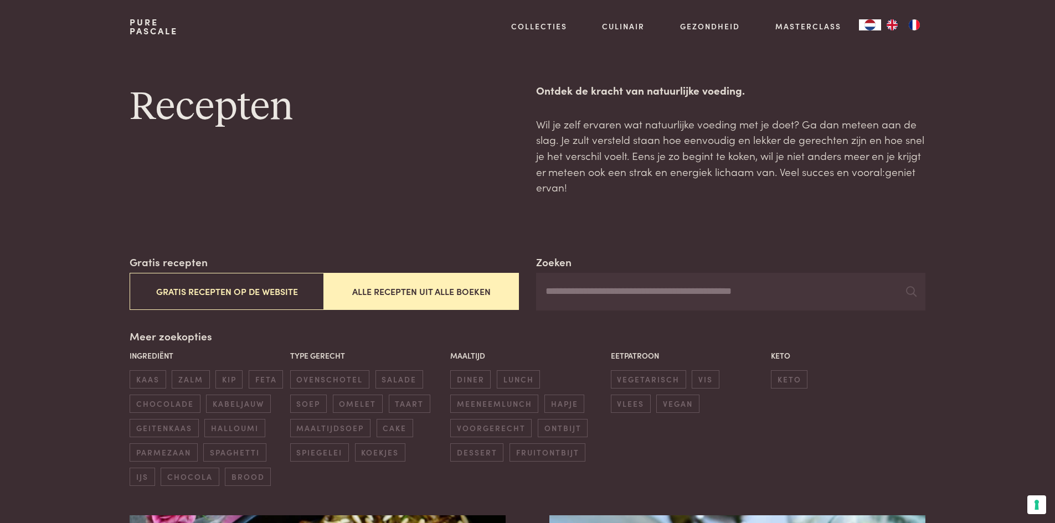
click at [569, 300] on input "Zoeken" at bounding box center [730, 292] width 389 height 38
type input "**********"
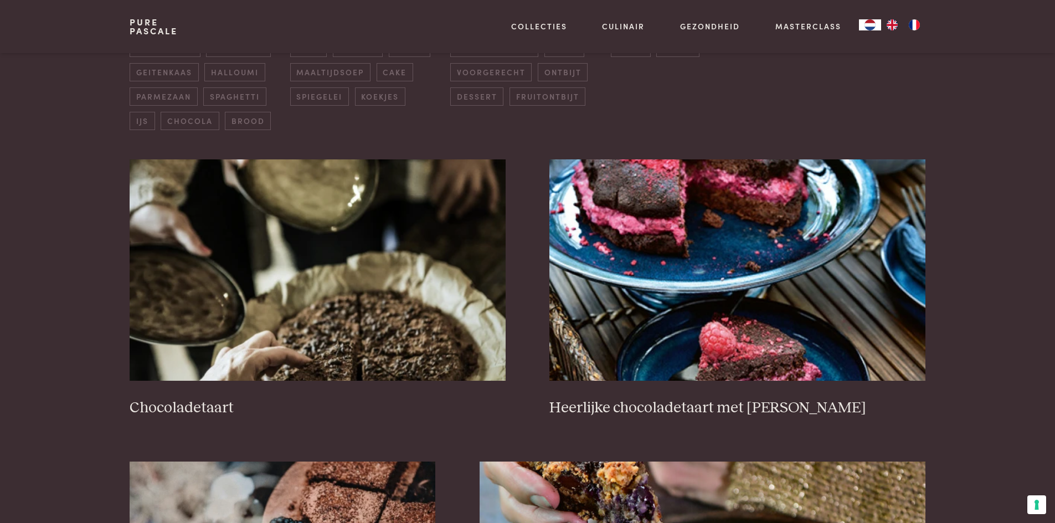
scroll to position [332, 0]
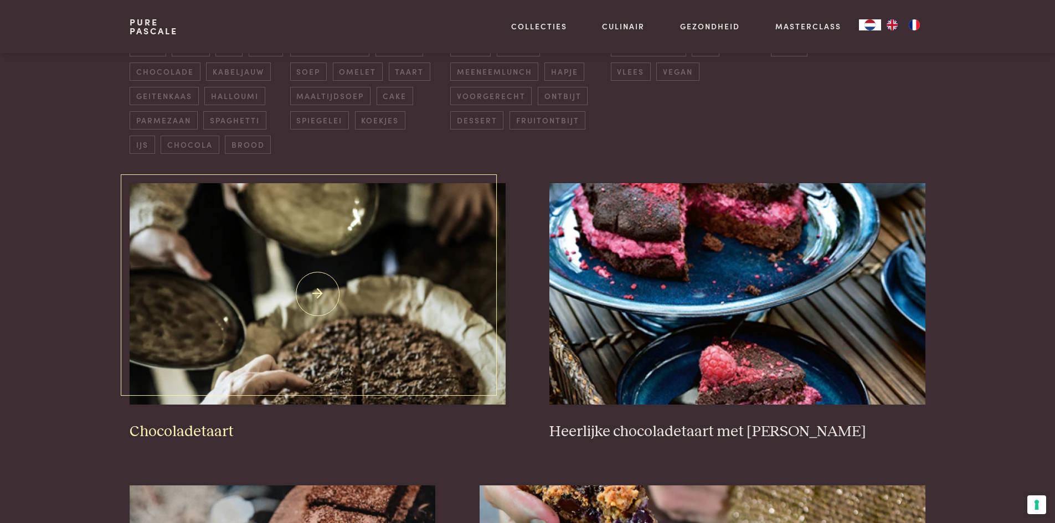
click at [218, 430] on h3 "Chocoladetaart" at bounding box center [317, 432] width 375 height 19
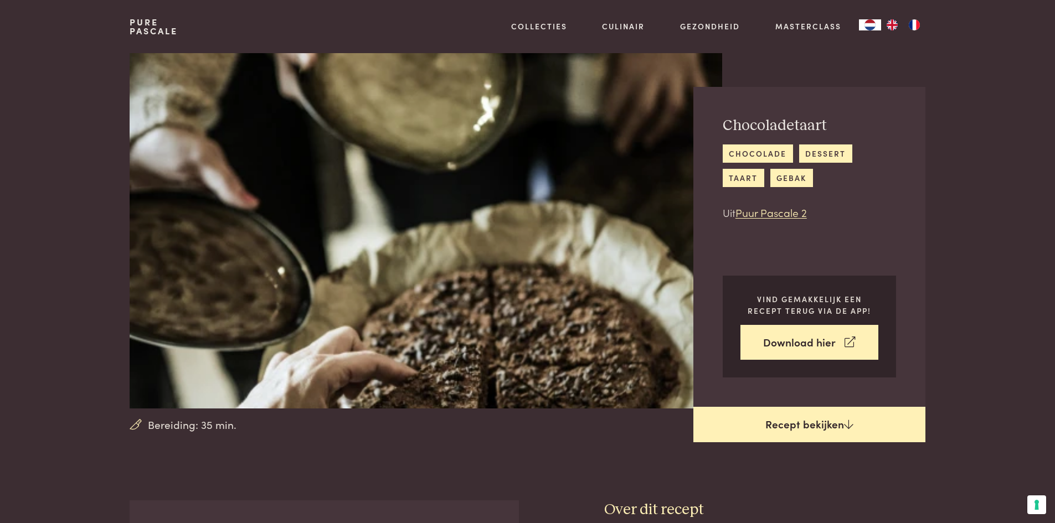
click at [795, 431] on link "Recept bekijken" at bounding box center [809, 424] width 232 height 35
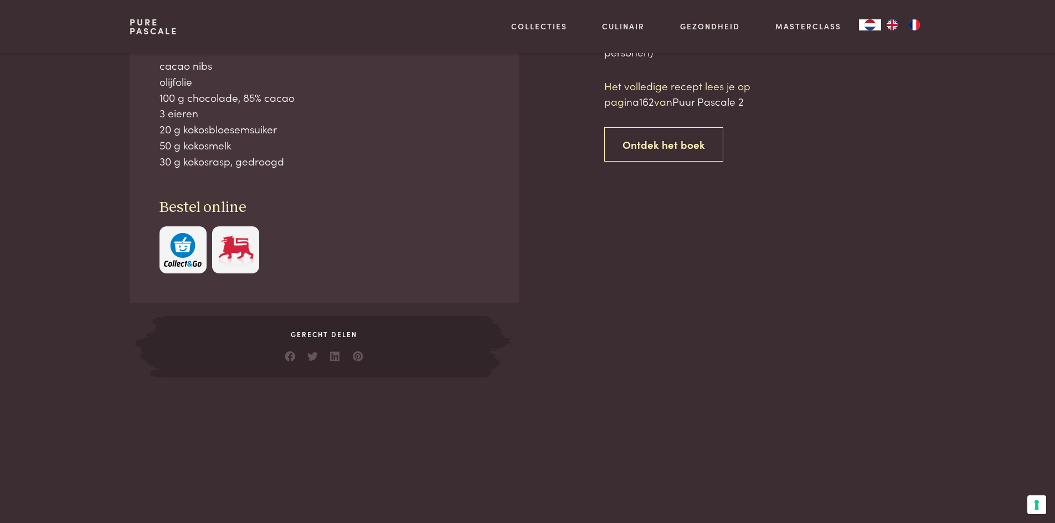
scroll to position [501, 0]
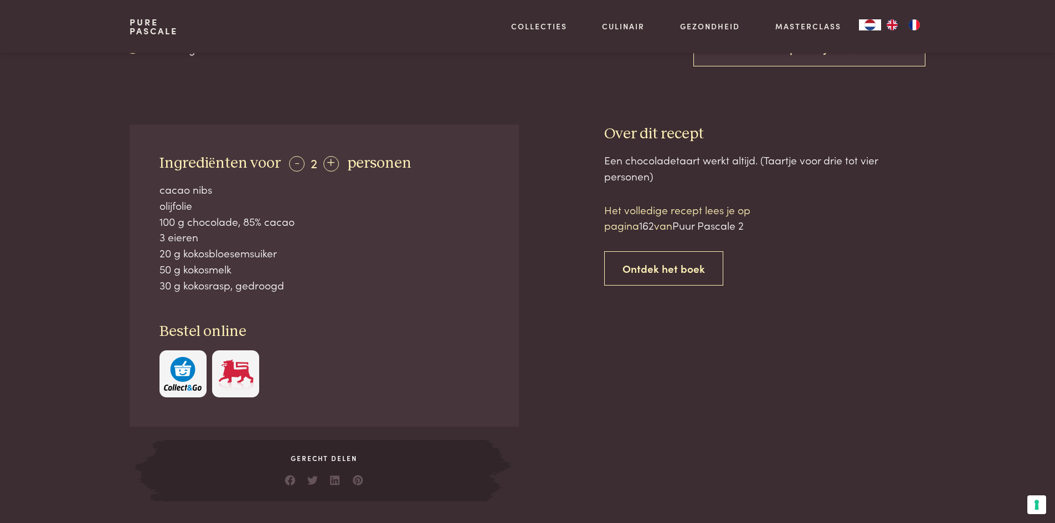
scroll to position [166, 0]
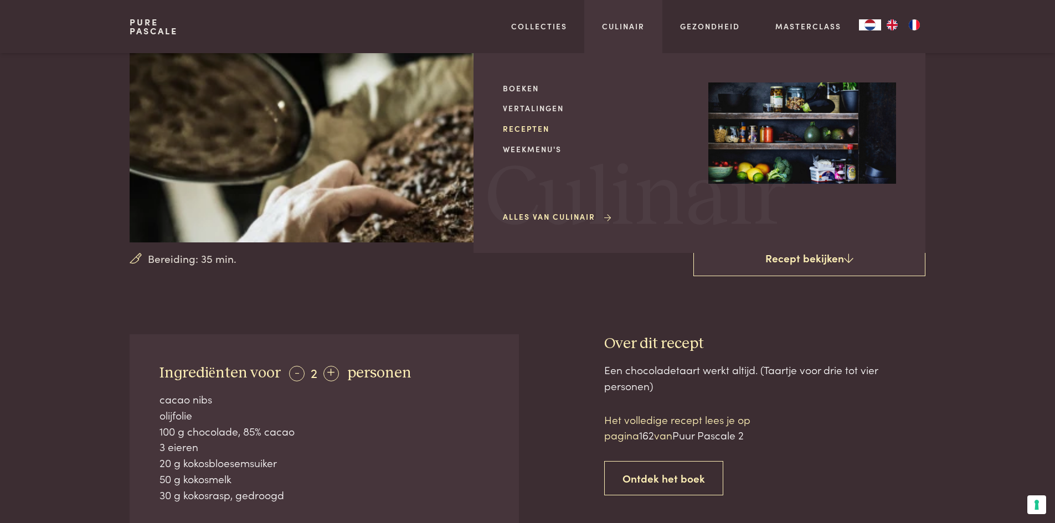
click at [544, 127] on link "Recepten" at bounding box center [597, 129] width 188 height 12
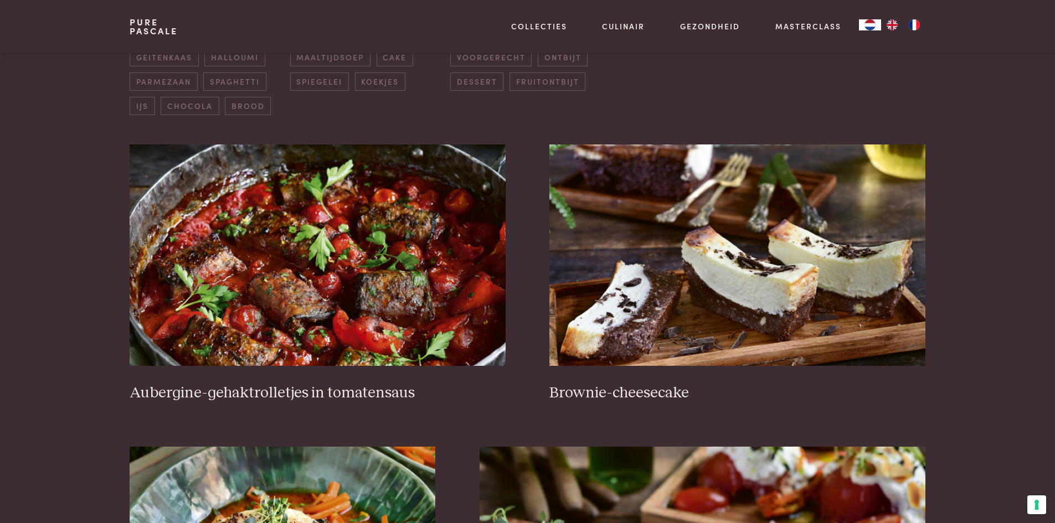
scroll to position [55, 0]
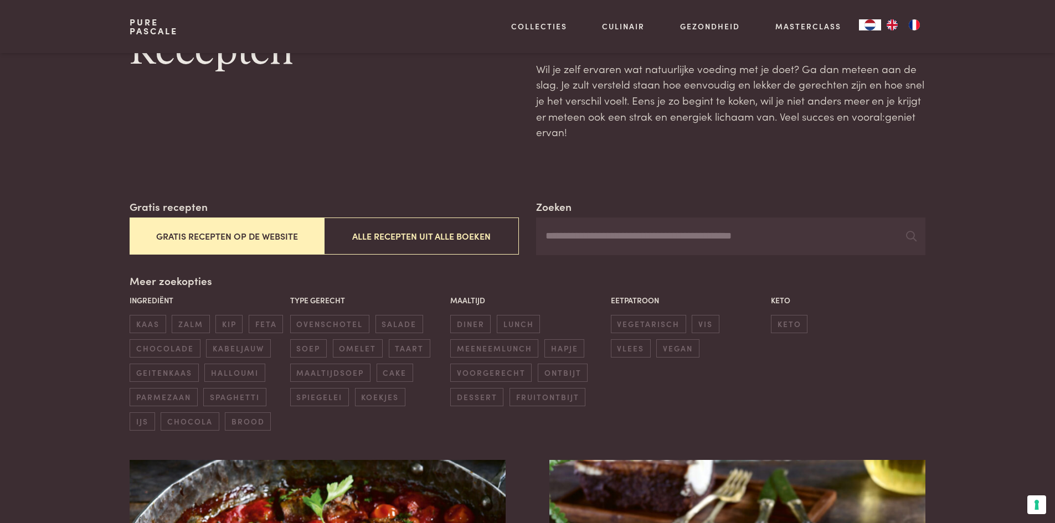
click at [583, 245] on input "Zoeken" at bounding box center [730, 237] width 389 height 38
type input "******"
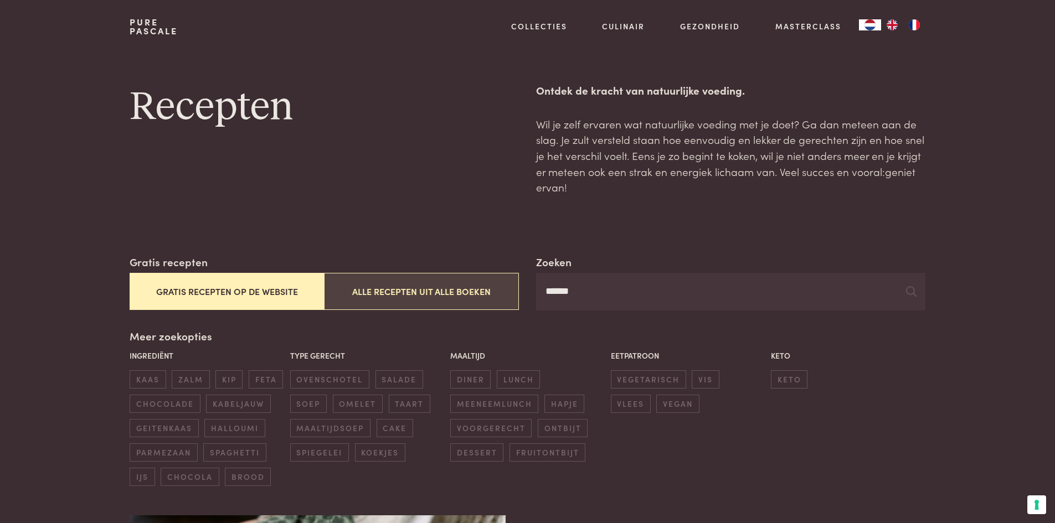
click at [427, 296] on button "Alle recepten uit alle boeken" at bounding box center [421, 291] width 194 height 37
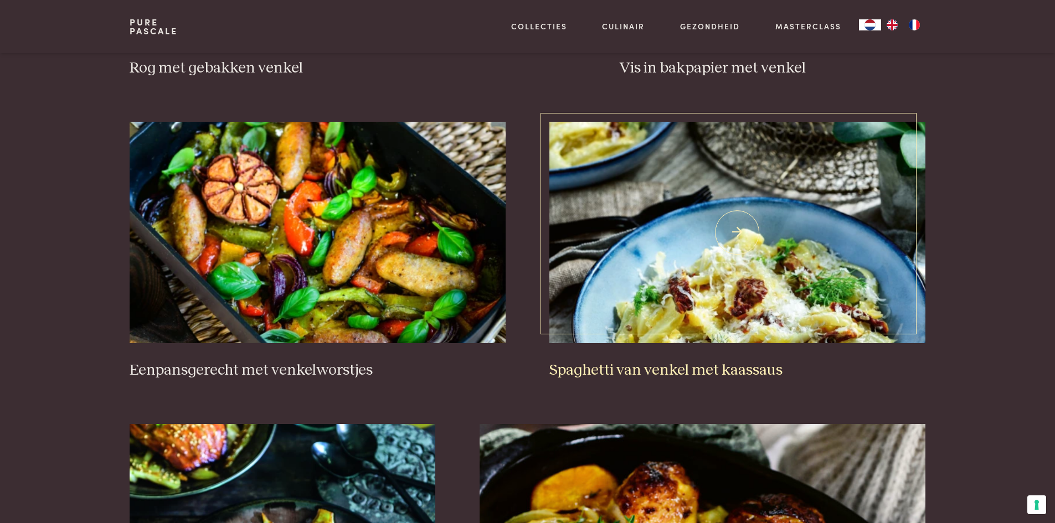
scroll to position [1417, 0]
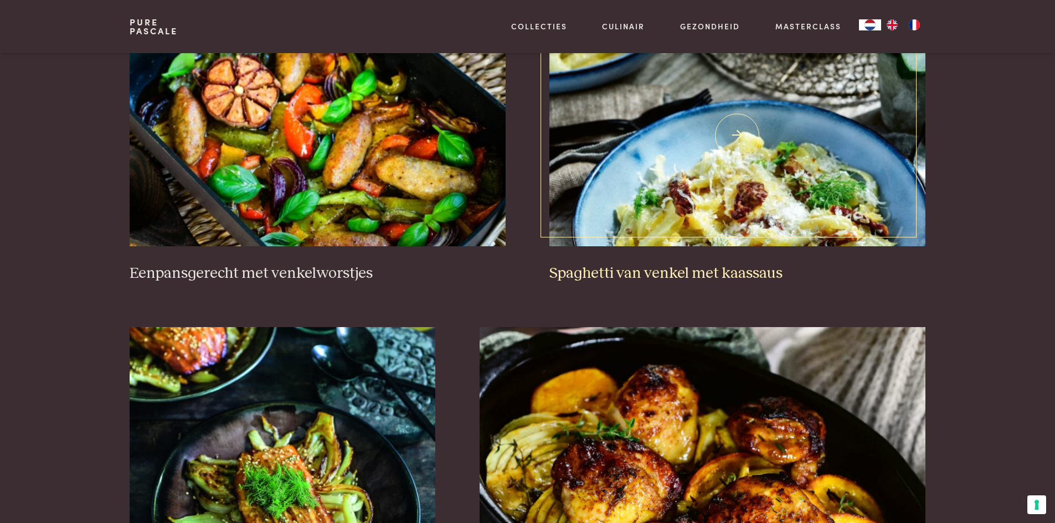
click at [706, 273] on h3 "Spaghetti van venkel met kaassaus" at bounding box center [736, 273] width 375 height 19
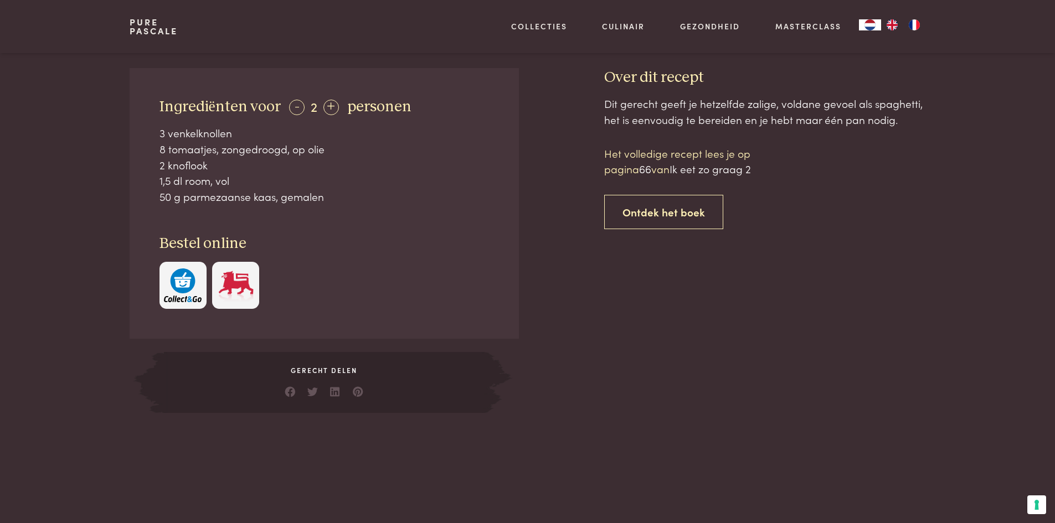
scroll to position [277, 0]
